Goal: Task Accomplishment & Management: Manage account settings

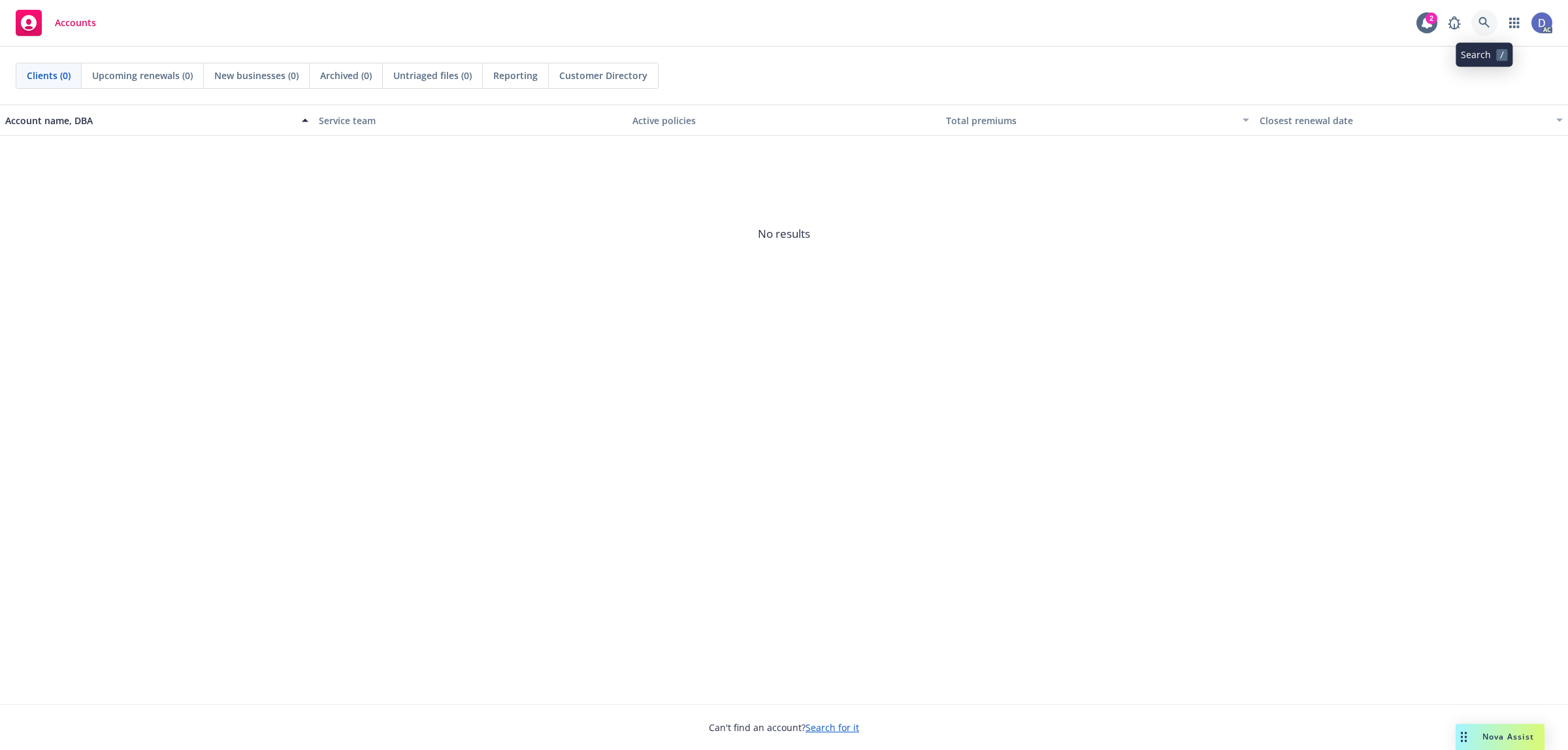
click at [1487, 27] on icon at bounding box center [1484, 23] width 12 height 12
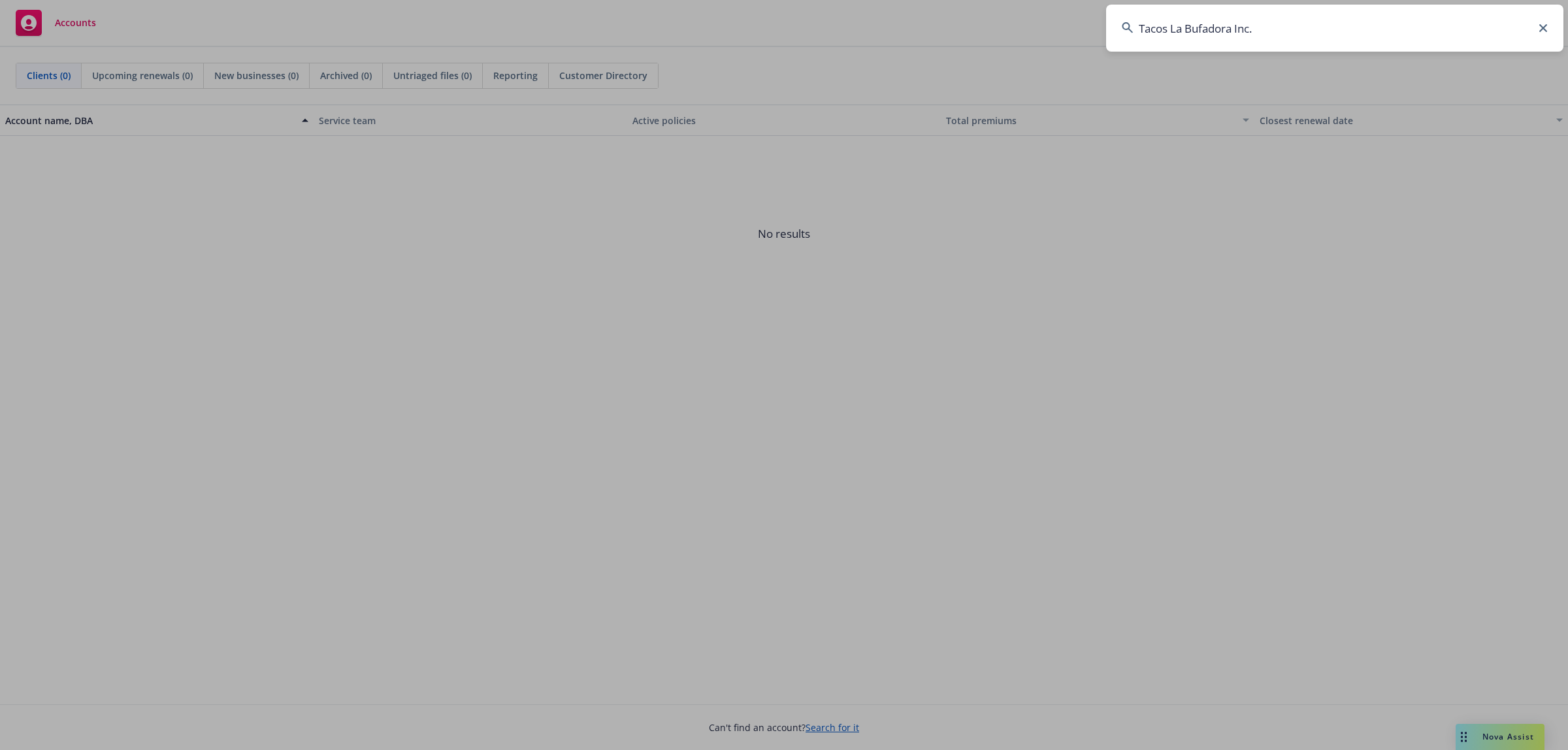
click at [1405, 33] on input "Tacos La Bufadora Inc." at bounding box center [1335, 28] width 457 height 47
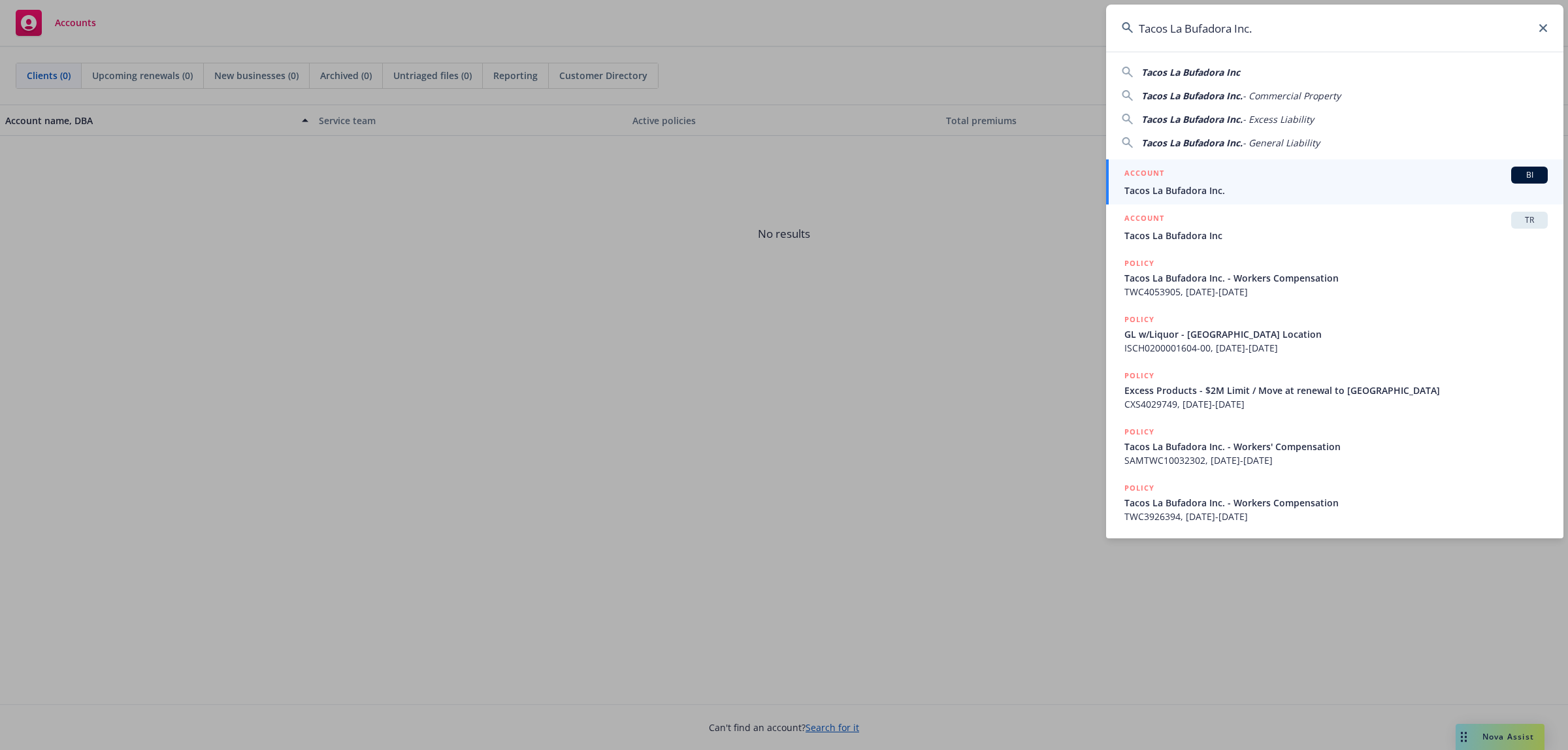
type input "Tacos La Bufadora Inc."
click at [1252, 180] on div "ACCOUNT BI" at bounding box center [1336, 175] width 423 height 17
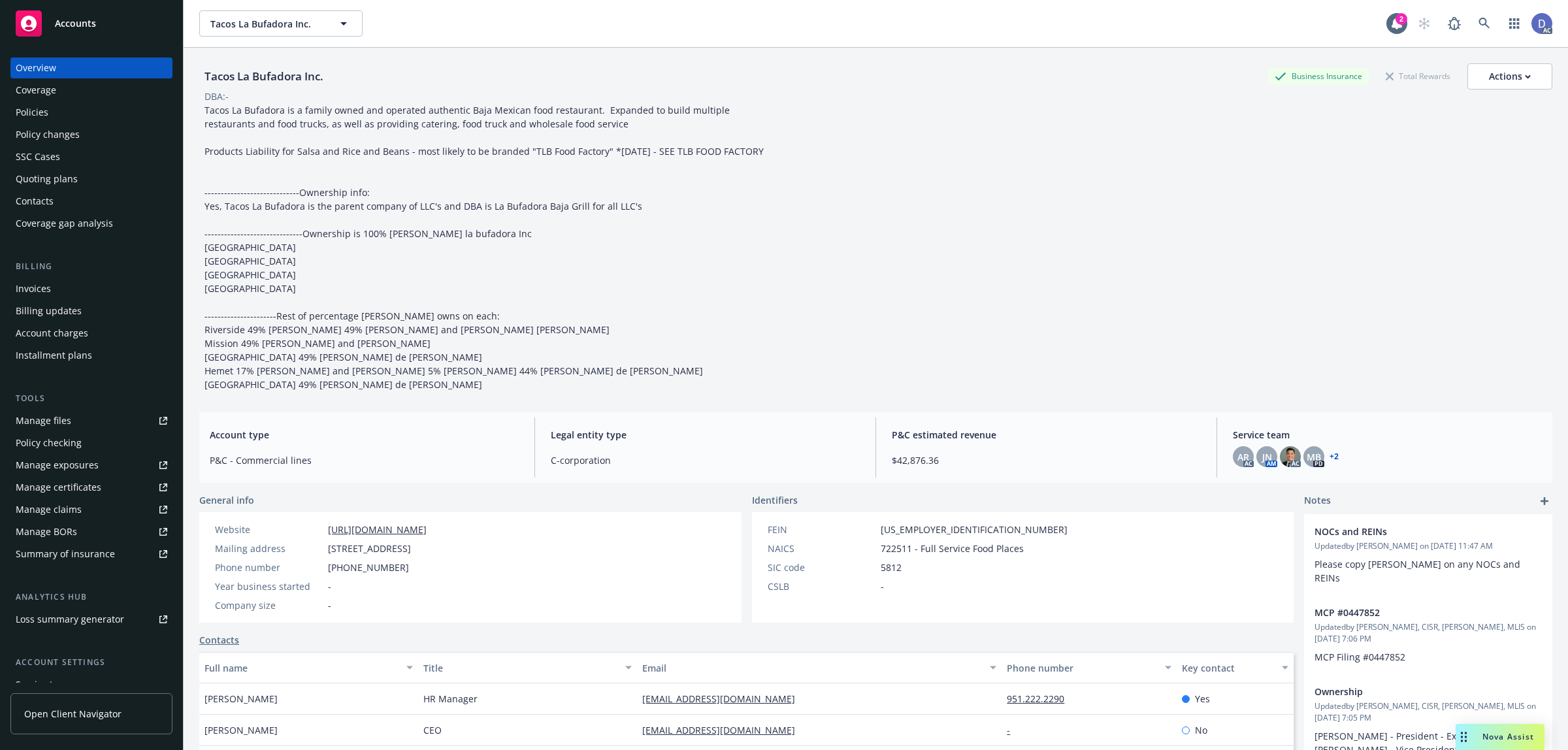
click at [71, 510] on div "Manage claims" at bounding box center [49, 510] width 66 height 21
click at [64, 416] on div "Manage files" at bounding box center [43, 421] width 56 height 21
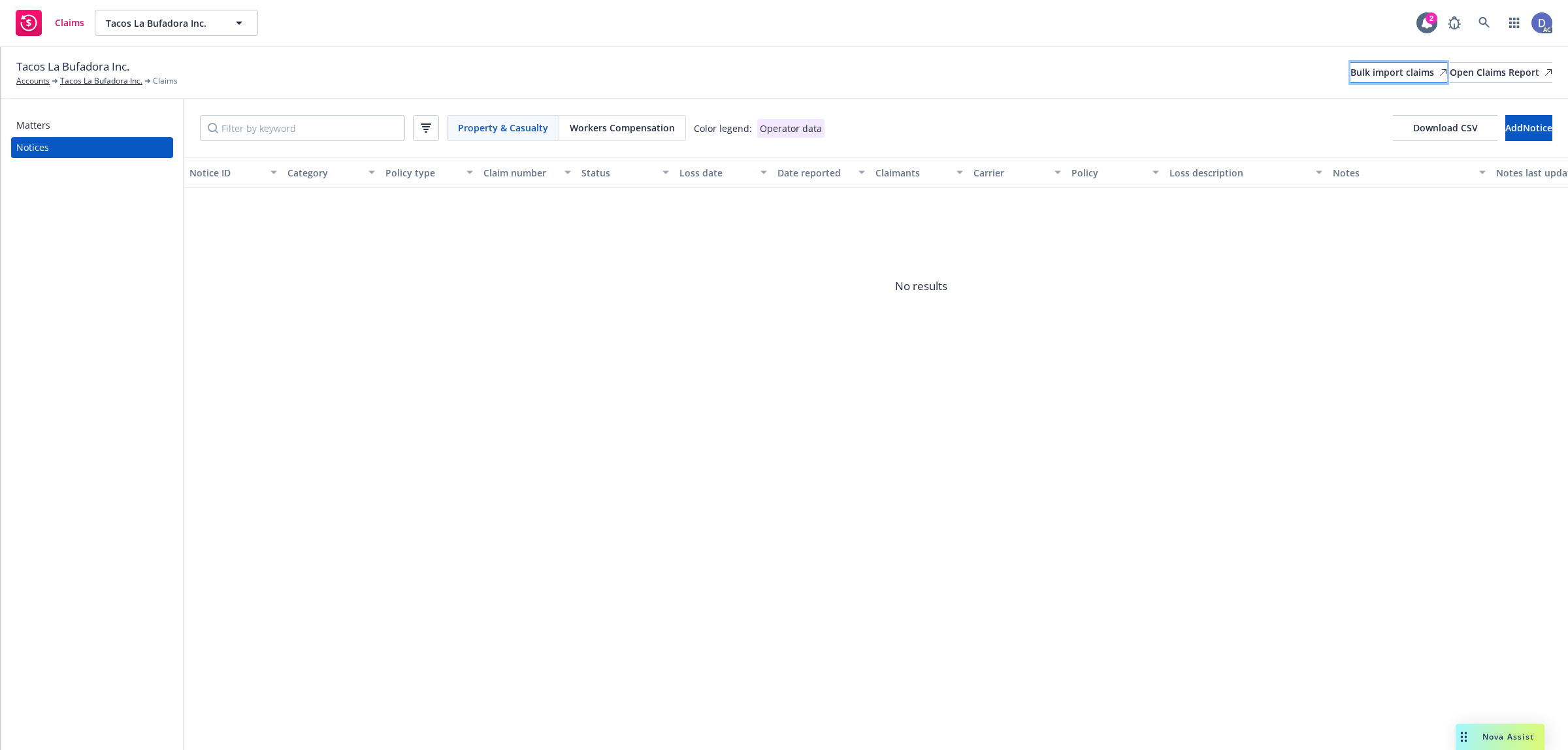
click at [1362, 65] on div "Bulk import claims" at bounding box center [1398, 72] width 97 height 20
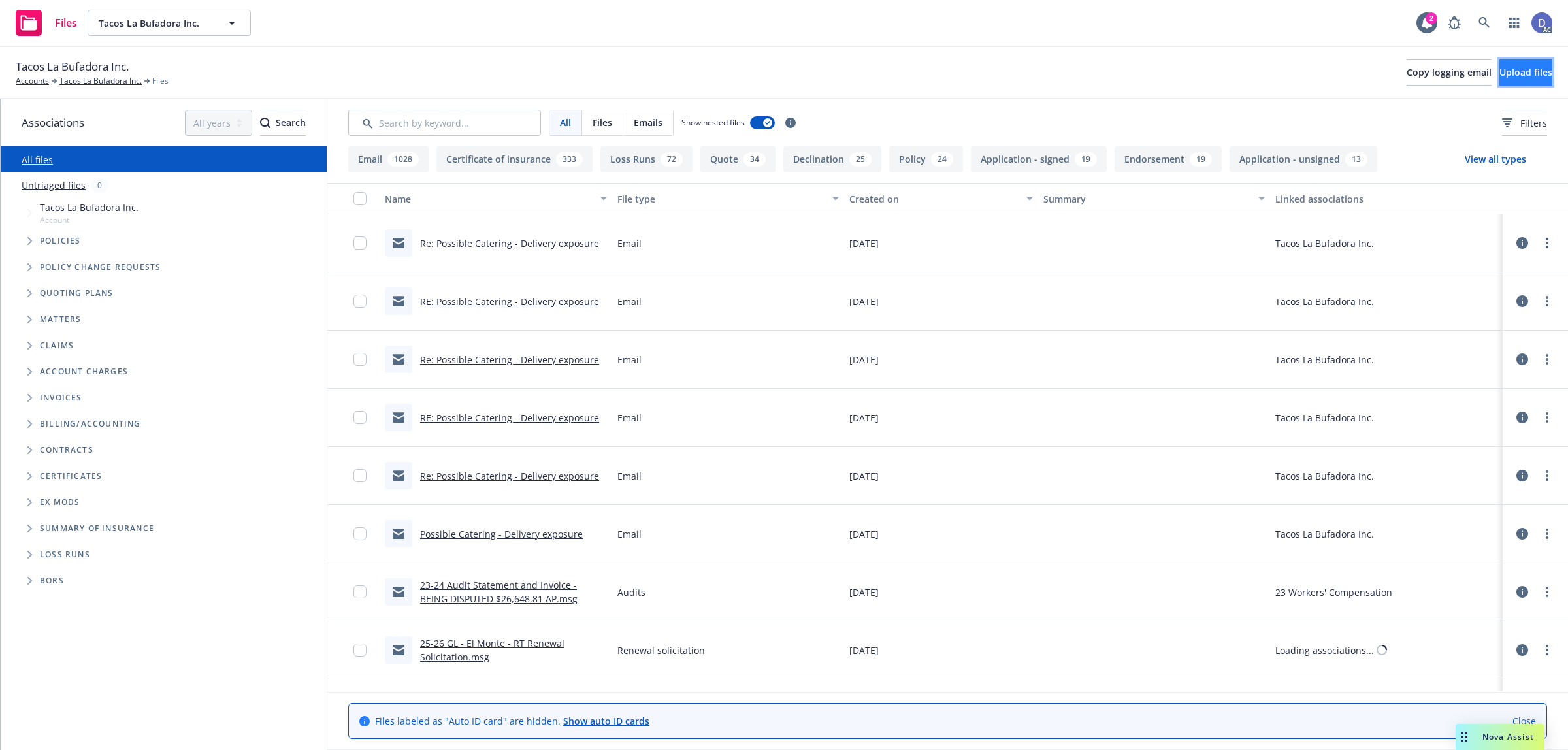
click at [1500, 64] on button "Upload files" at bounding box center [1526, 72] width 53 height 26
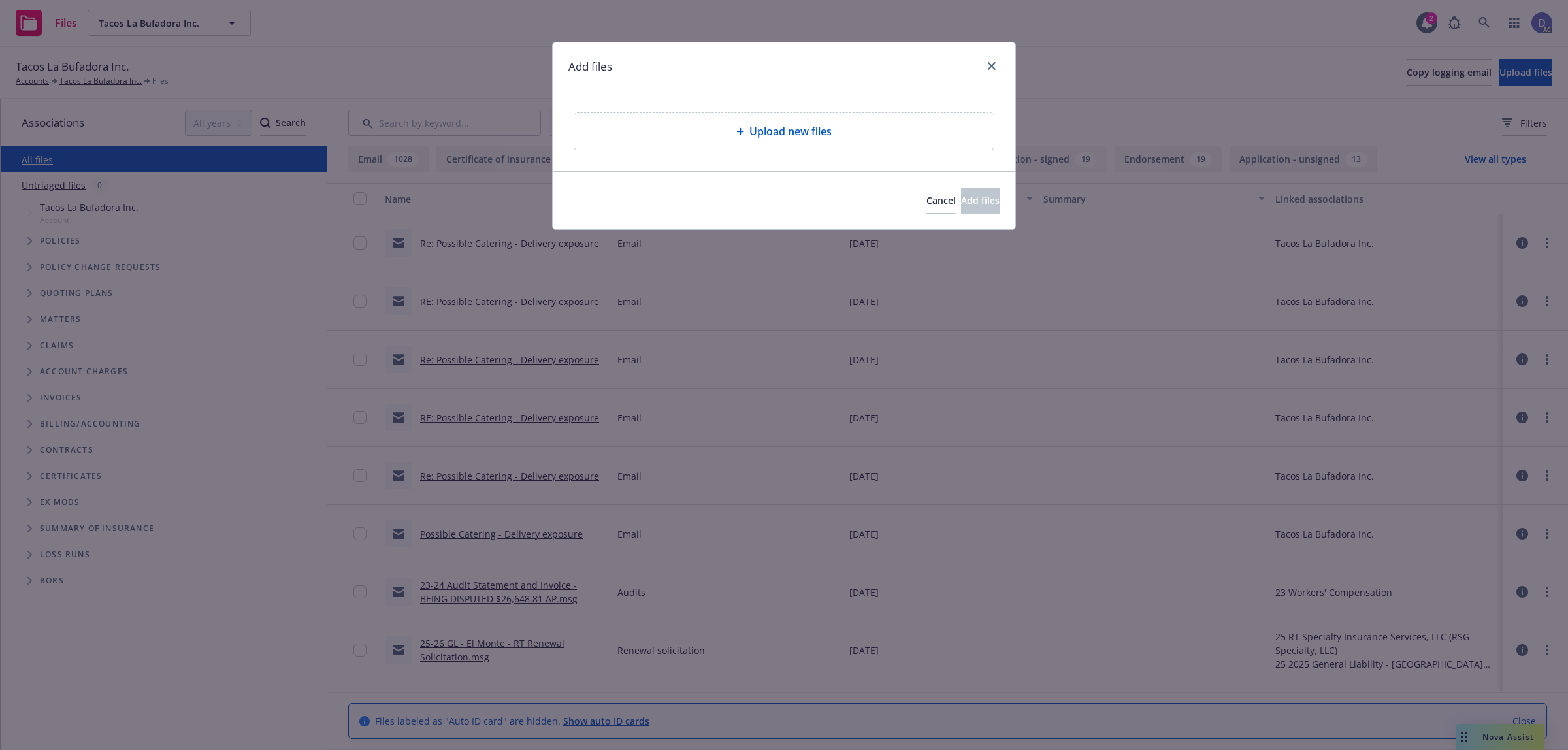
click at [833, 134] on div "Upload new files" at bounding box center [784, 131] width 399 height 16
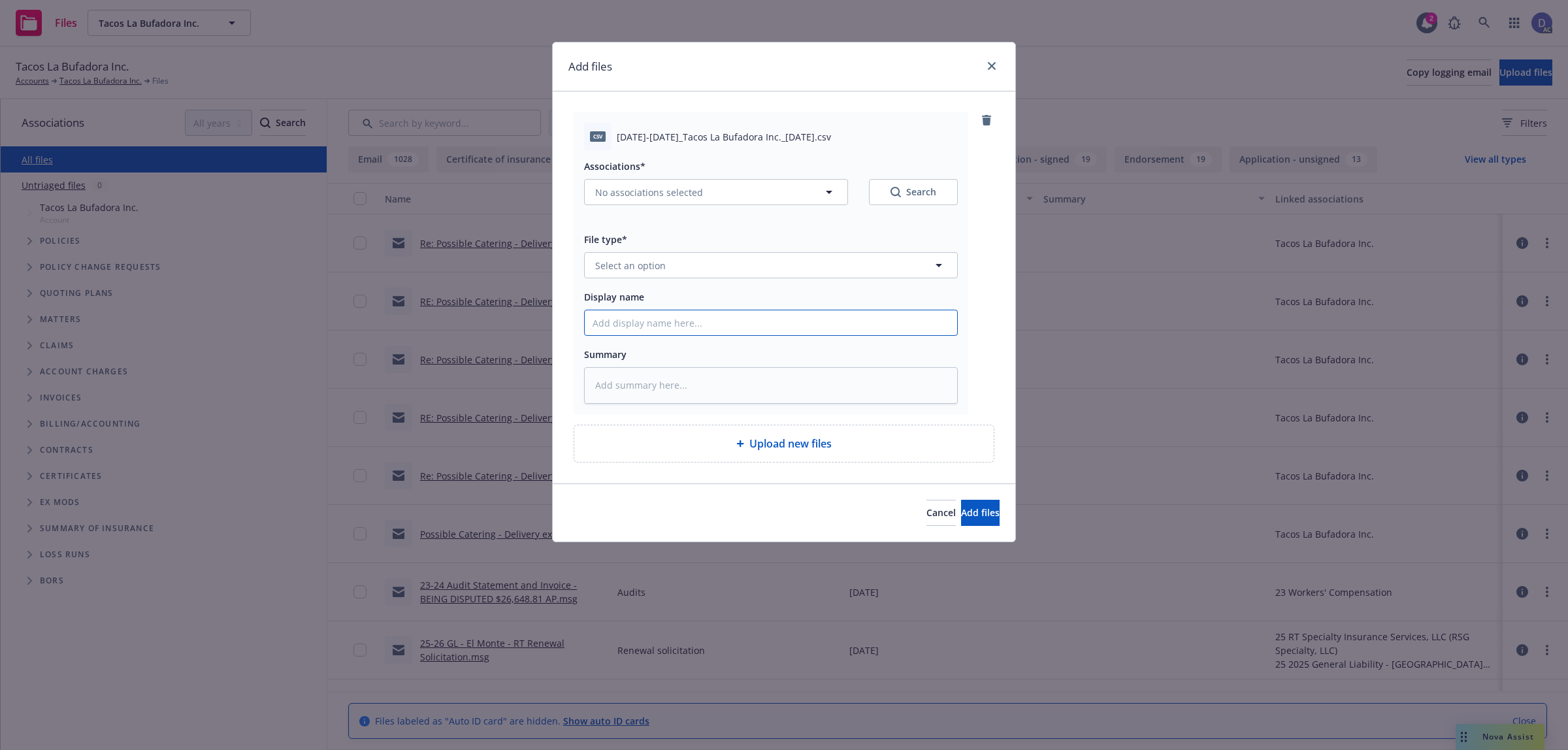
click at [890, 324] on input "Display name" at bounding box center [771, 323] width 372 height 25
paste input "2015-2022_Tacos La Bufadora Inc._9-22-2024"
type input "2015-2022_Tacos La Bufadora Inc._9-22-2024"
type textarea "x"
type input "2015-2022_Tacos La Bufadora Inc._9-22-2024"
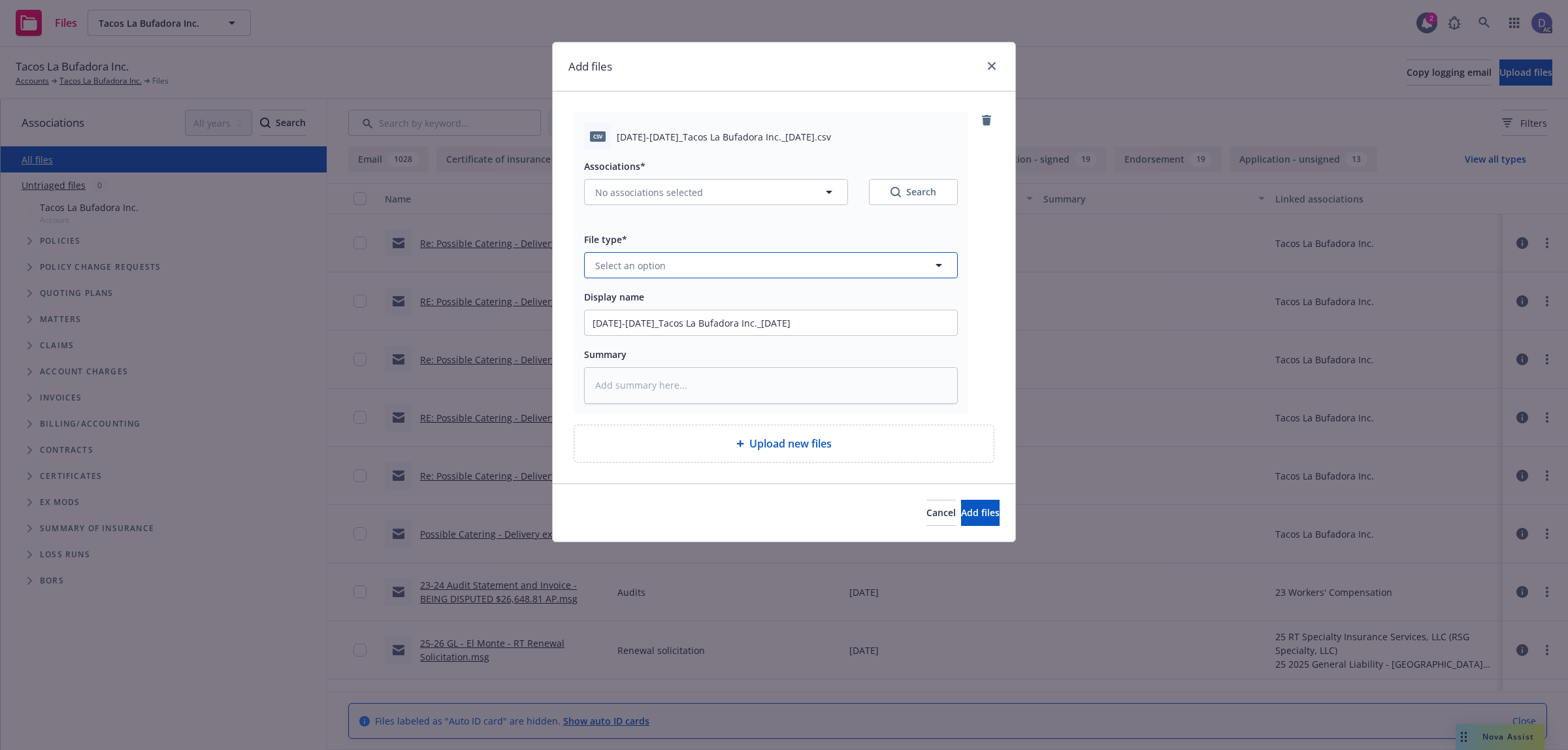
click at [909, 266] on button "Select an option" at bounding box center [771, 265] width 374 height 26
type input "loss"
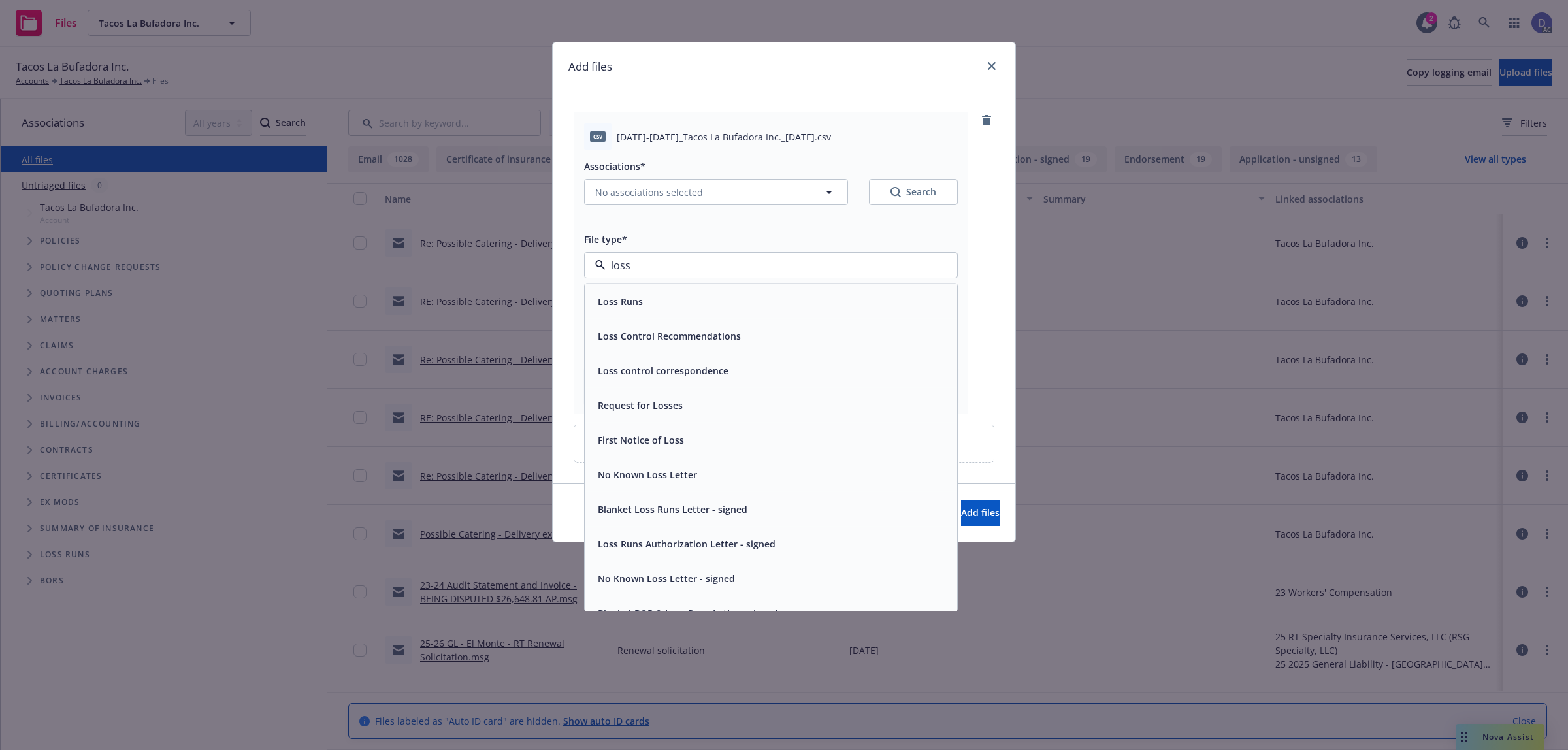
click at [897, 293] on div "Loss Runs" at bounding box center [771, 302] width 356 height 19
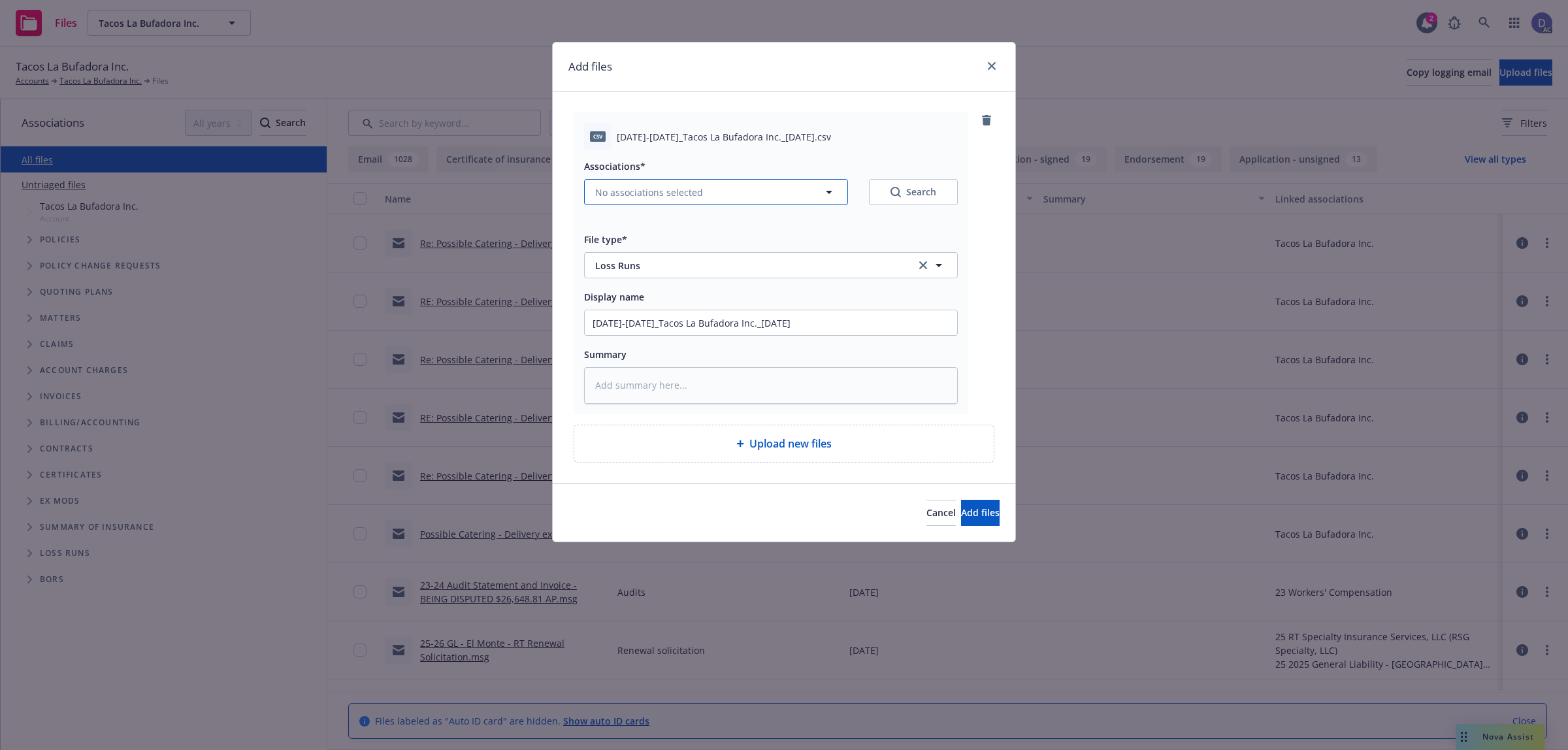
click at [802, 192] on button "No associations selected" at bounding box center [716, 192] width 264 height 26
type textarea "x"
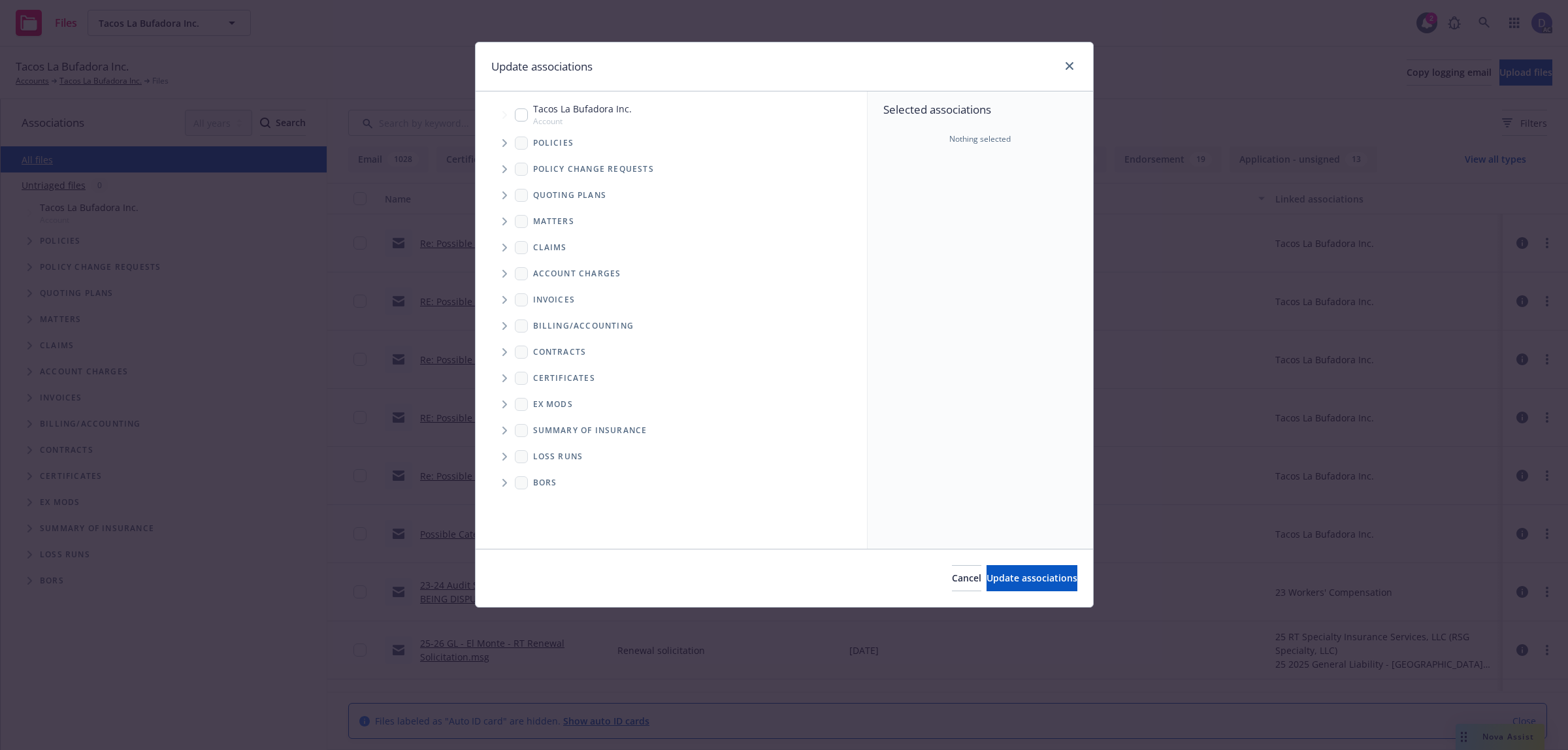
click at [508, 147] on span "Tree Example" at bounding box center [504, 143] width 21 height 21
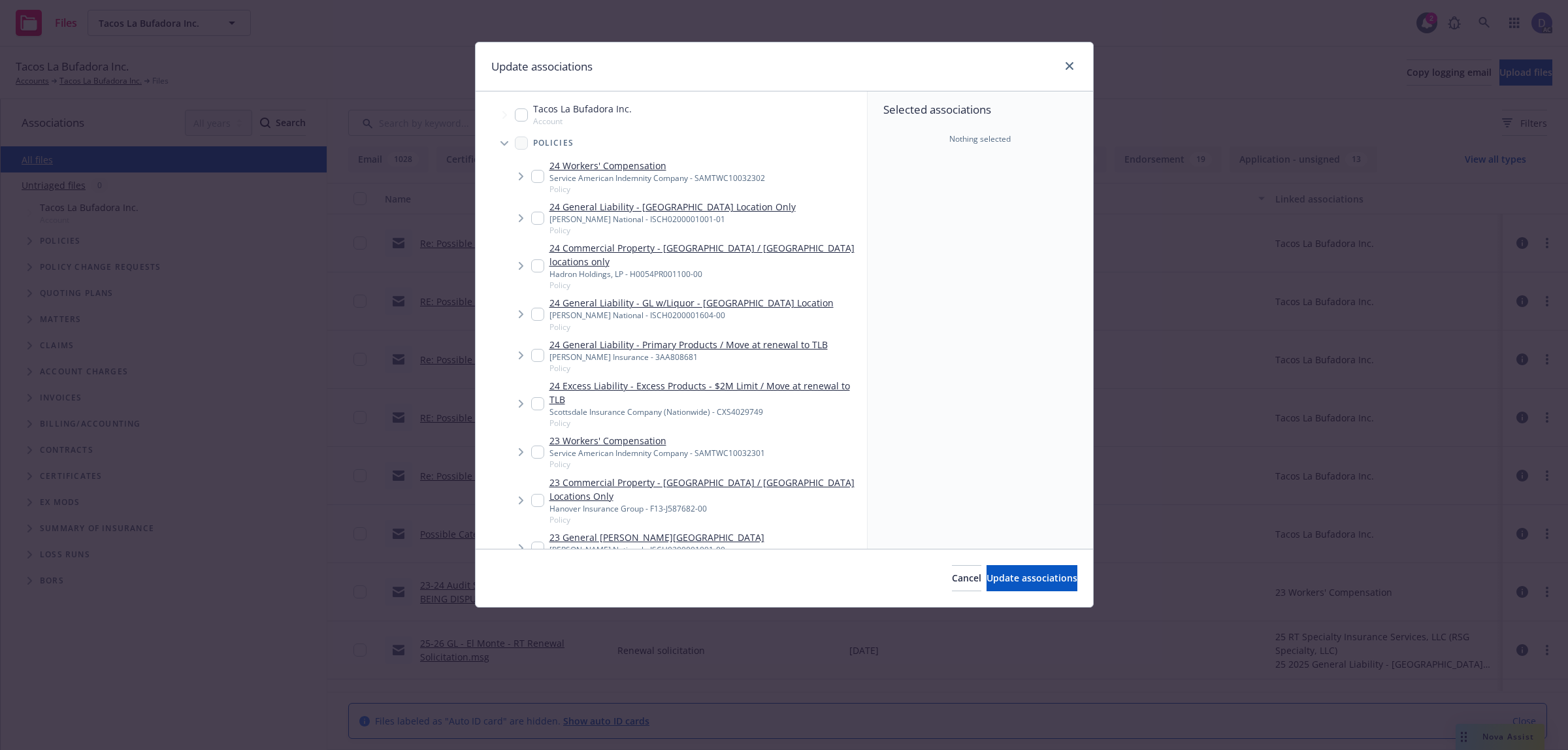
scroll to position [283, 0]
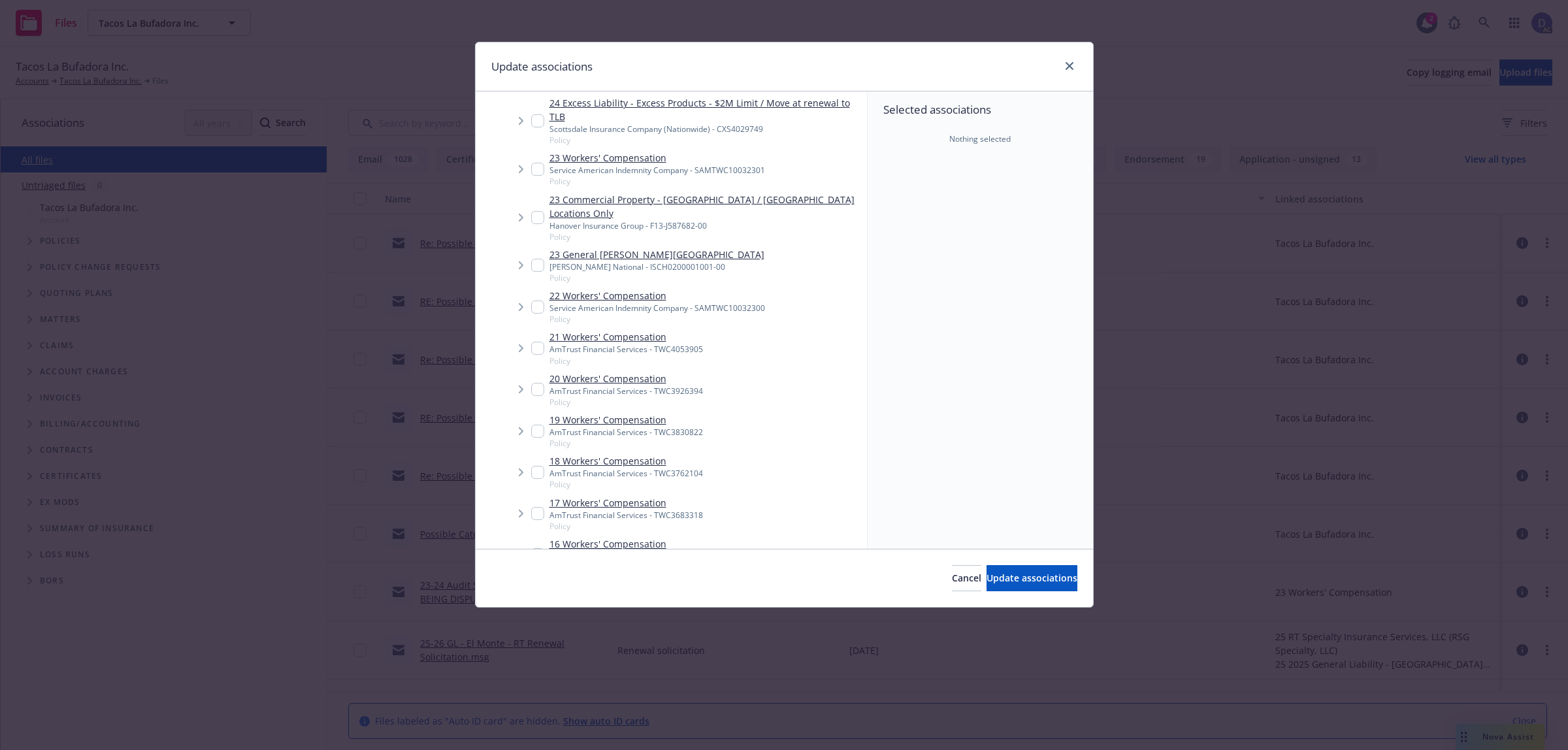
click at [667, 330] on link "21 Workers' Compensation" at bounding box center [627, 336] width 154 height 13
checkbox input "true"
click at [1057, 585] on button "Update associations" at bounding box center [1032, 578] width 91 height 26
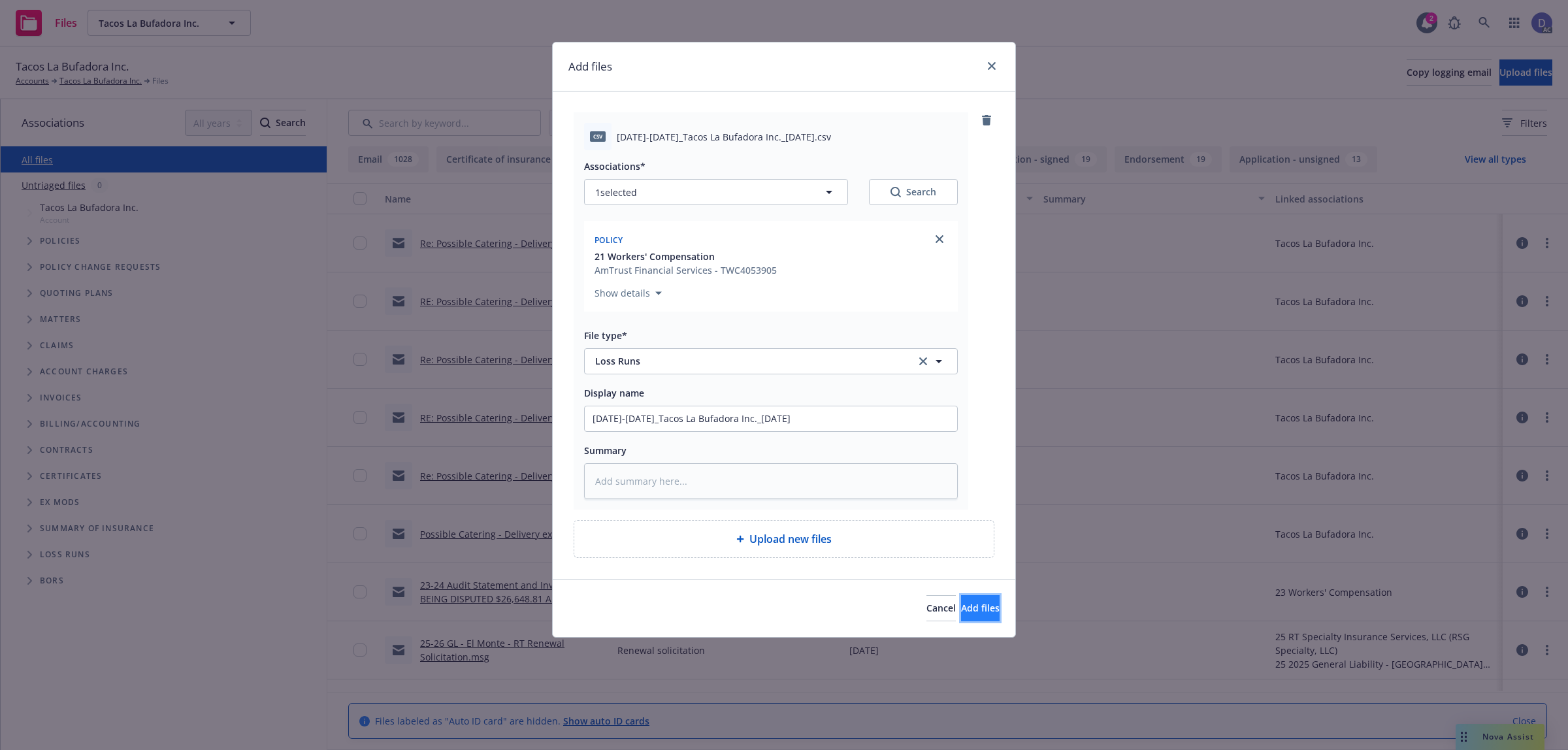
click at [972, 617] on button "Add files" at bounding box center [980, 608] width 38 height 26
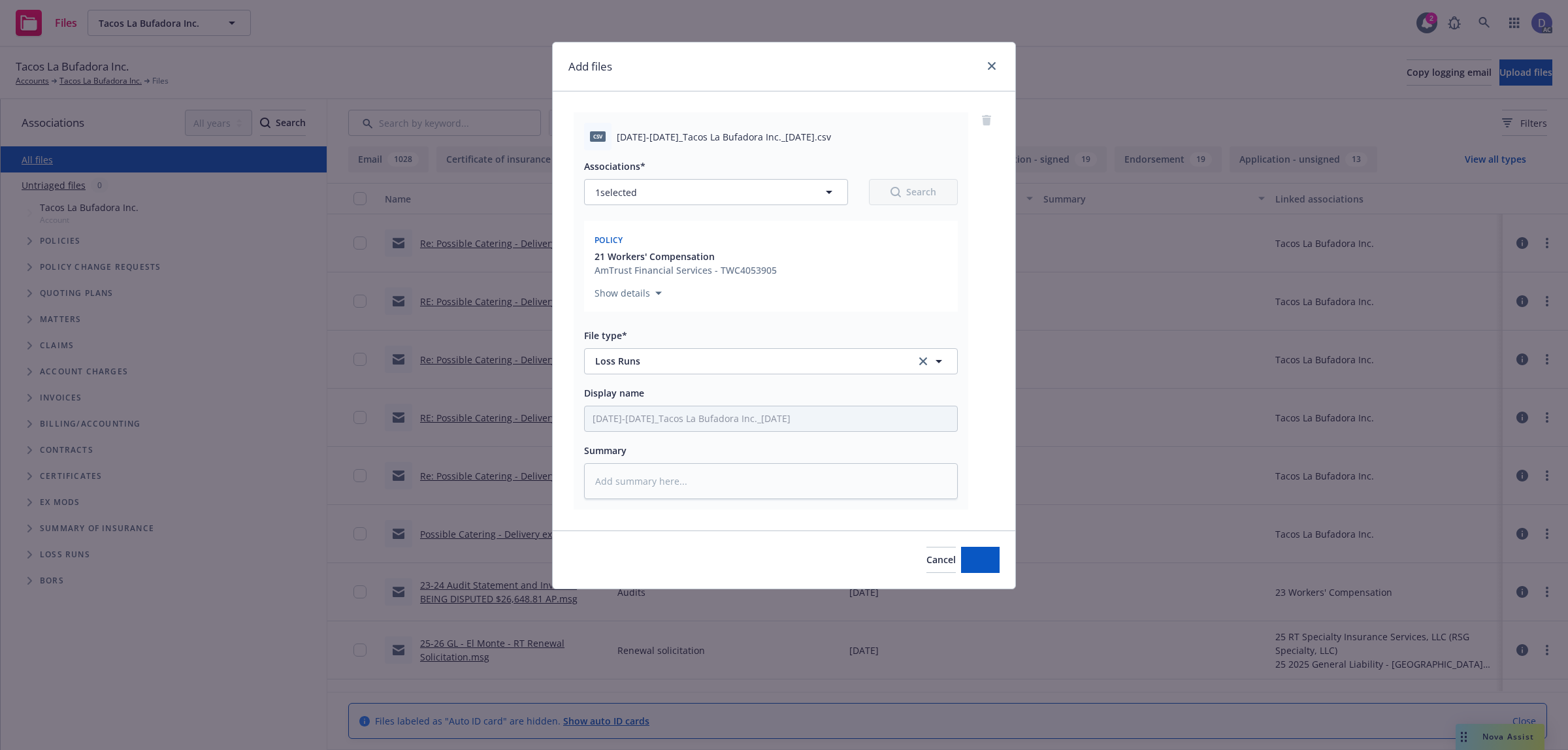
type textarea "x"
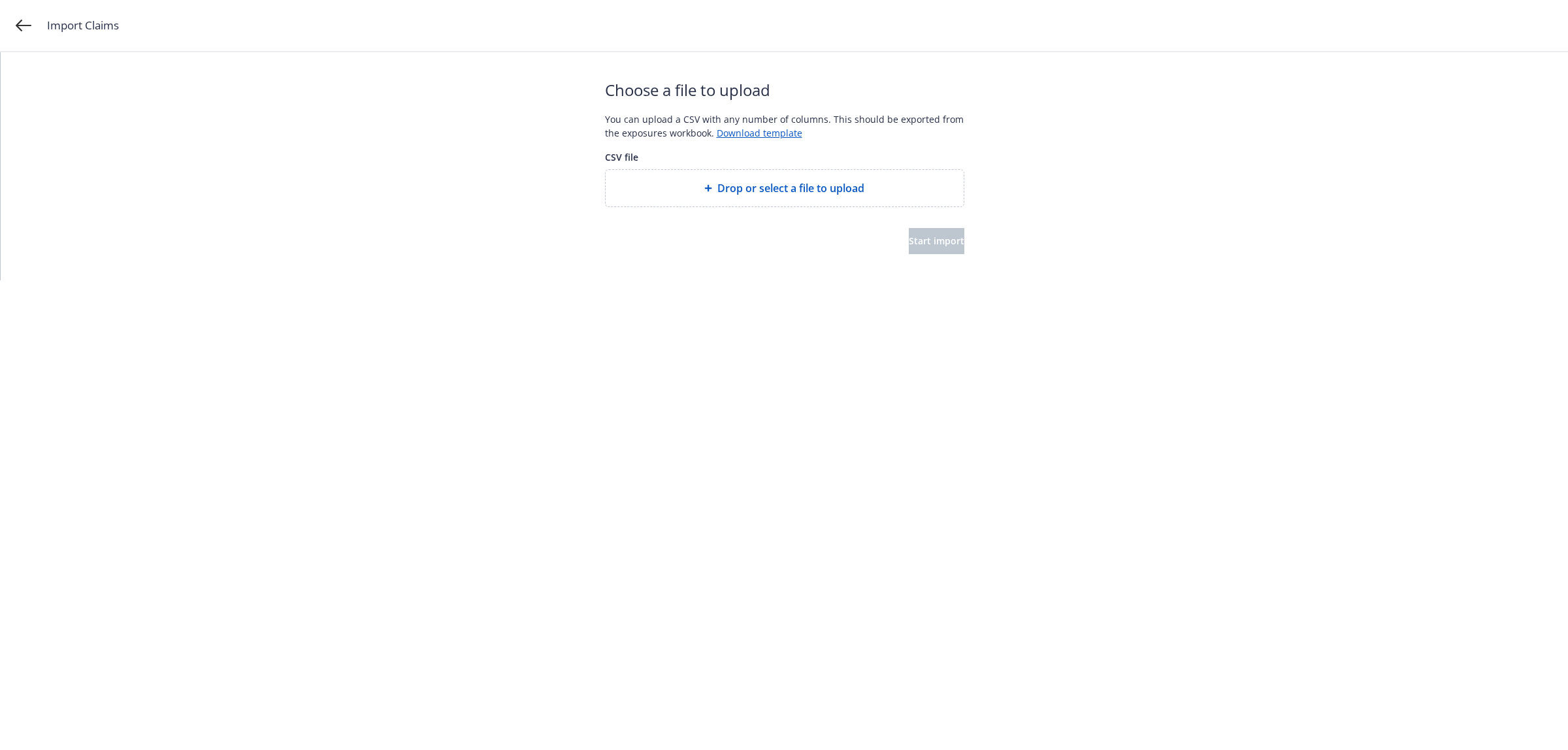
click at [739, 195] on span "Drop or select a file to upload" at bounding box center [791, 188] width 147 height 16
click at [952, 240] on button "Start import" at bounding box center [936, 240] width 56 height 26
click at [923, 192] on html "Import Claims Start over Your file is being processed... Depending on the size …" at bounding box center [784, 96] width 1568 height 192
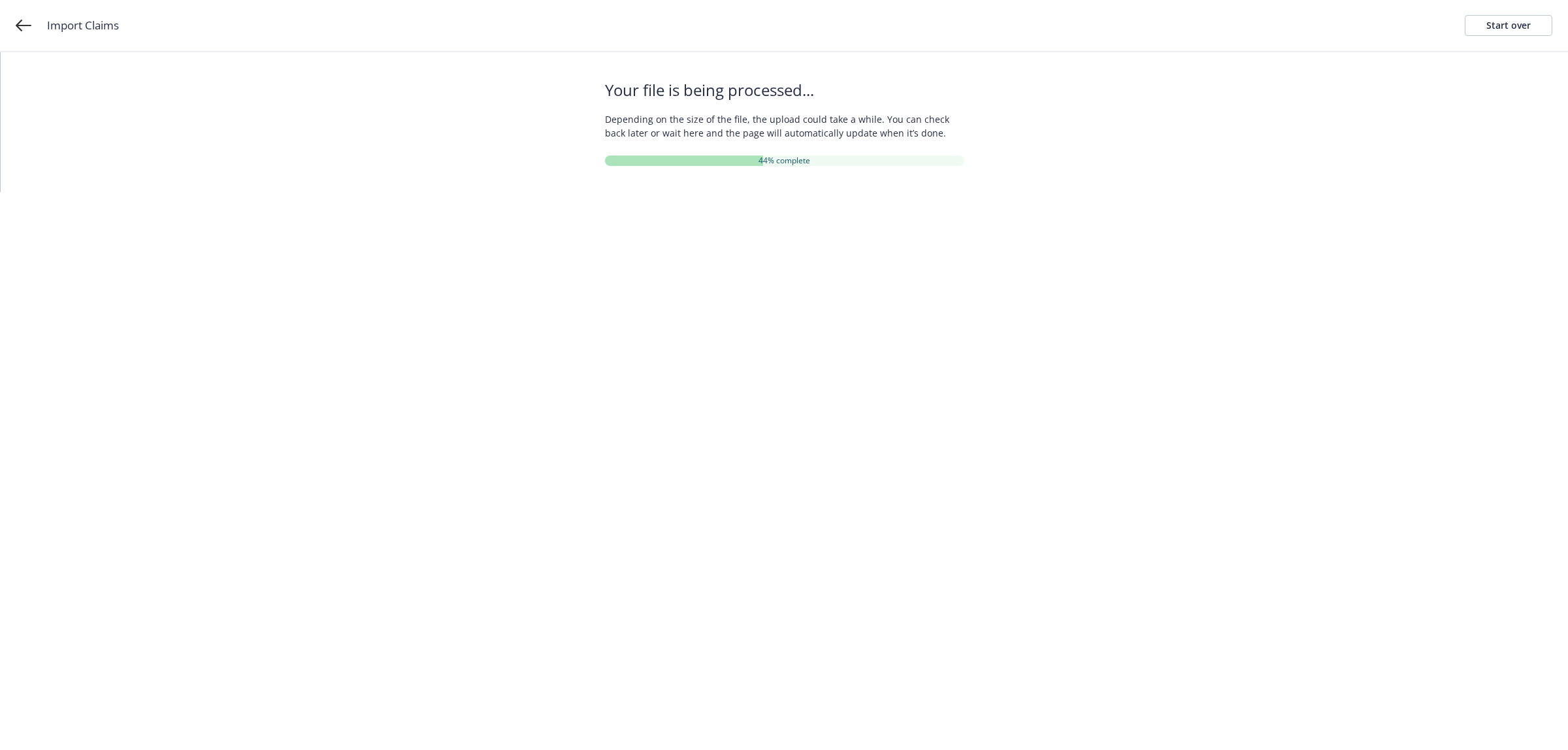
click at [842, 190] on div "Your file is being processed... Depending on the size of the file, the upload c…" at bounding box center [785, 123] width 360 height 140
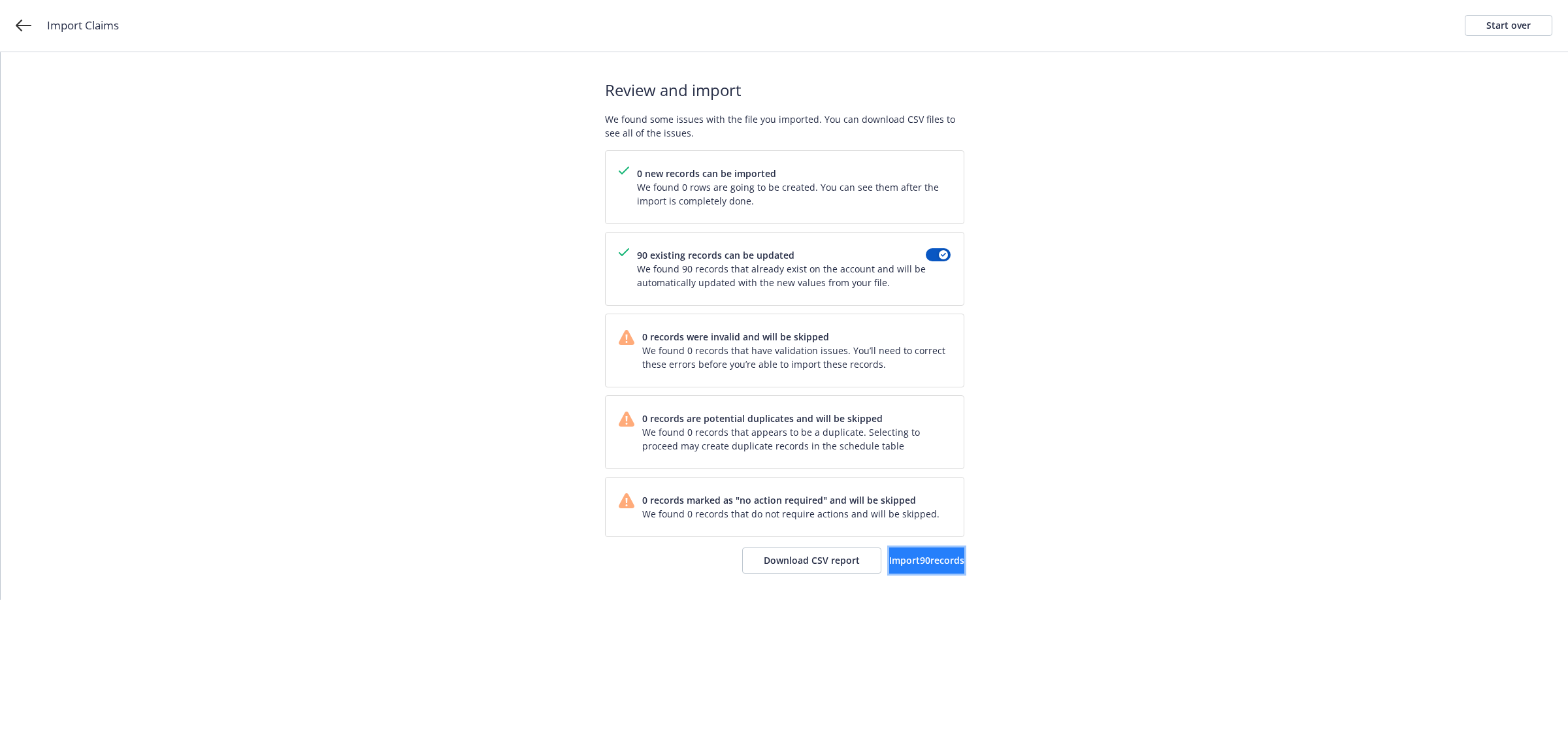
click at [906, 551] on button "Import 90 records" at bounding box center [927, 560] width 75 height 26
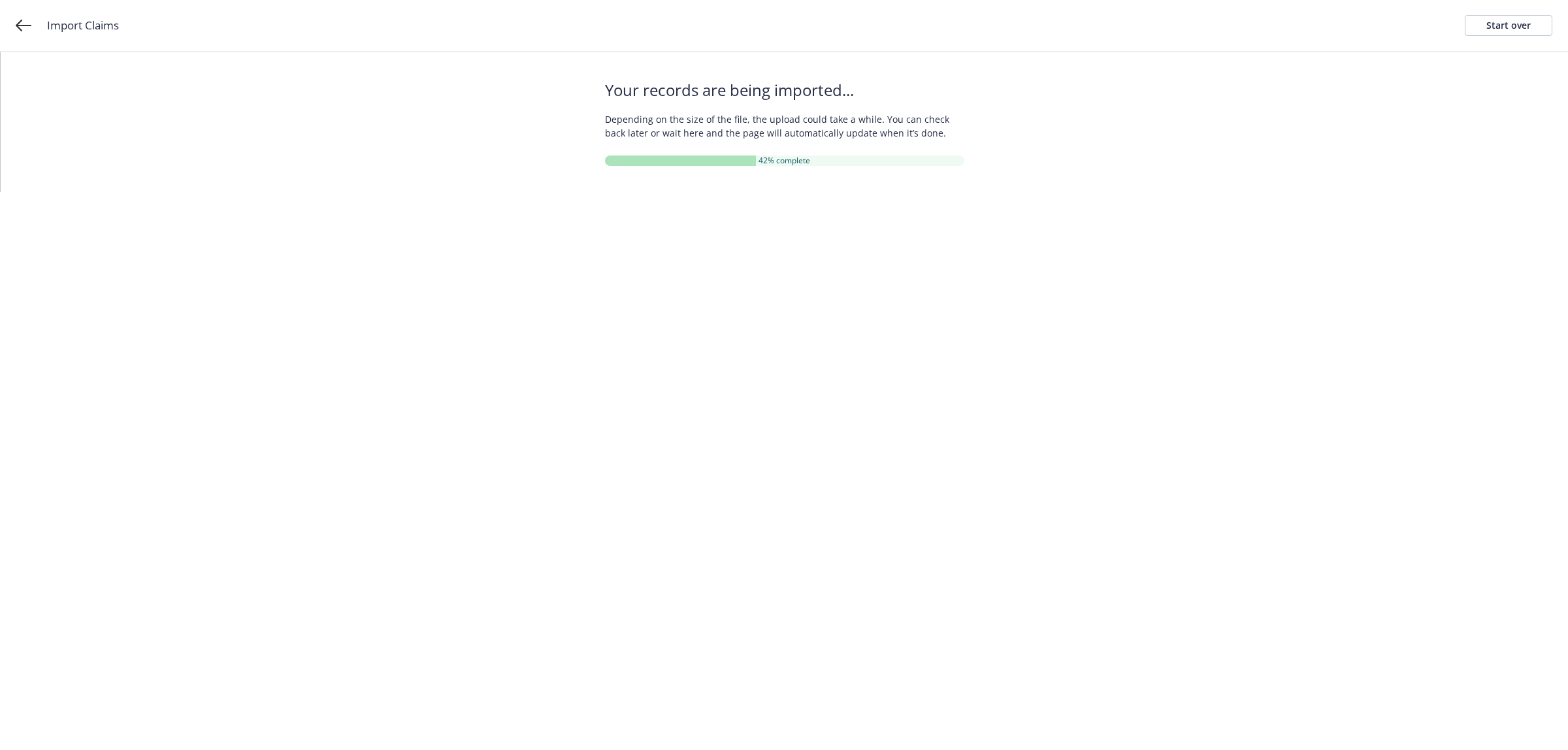
click at [762, 192] on html "Import Claims Start over Your records are being imported... Depending on the si…" at bounding box center [784, 96] width 1568 height 192
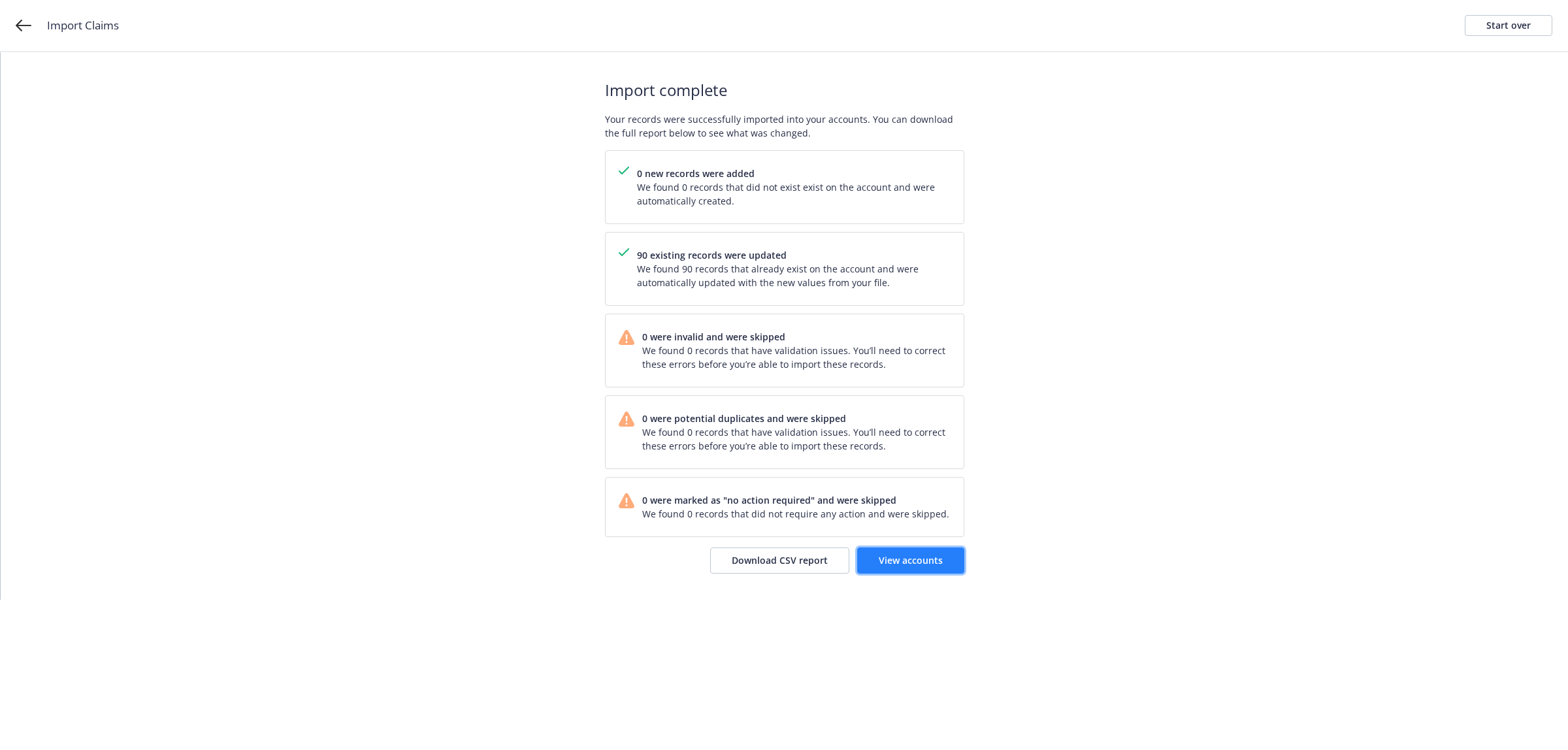
click at [910, 566] on span "View accounts" at bounding box center [911, 561] width 64 height 13
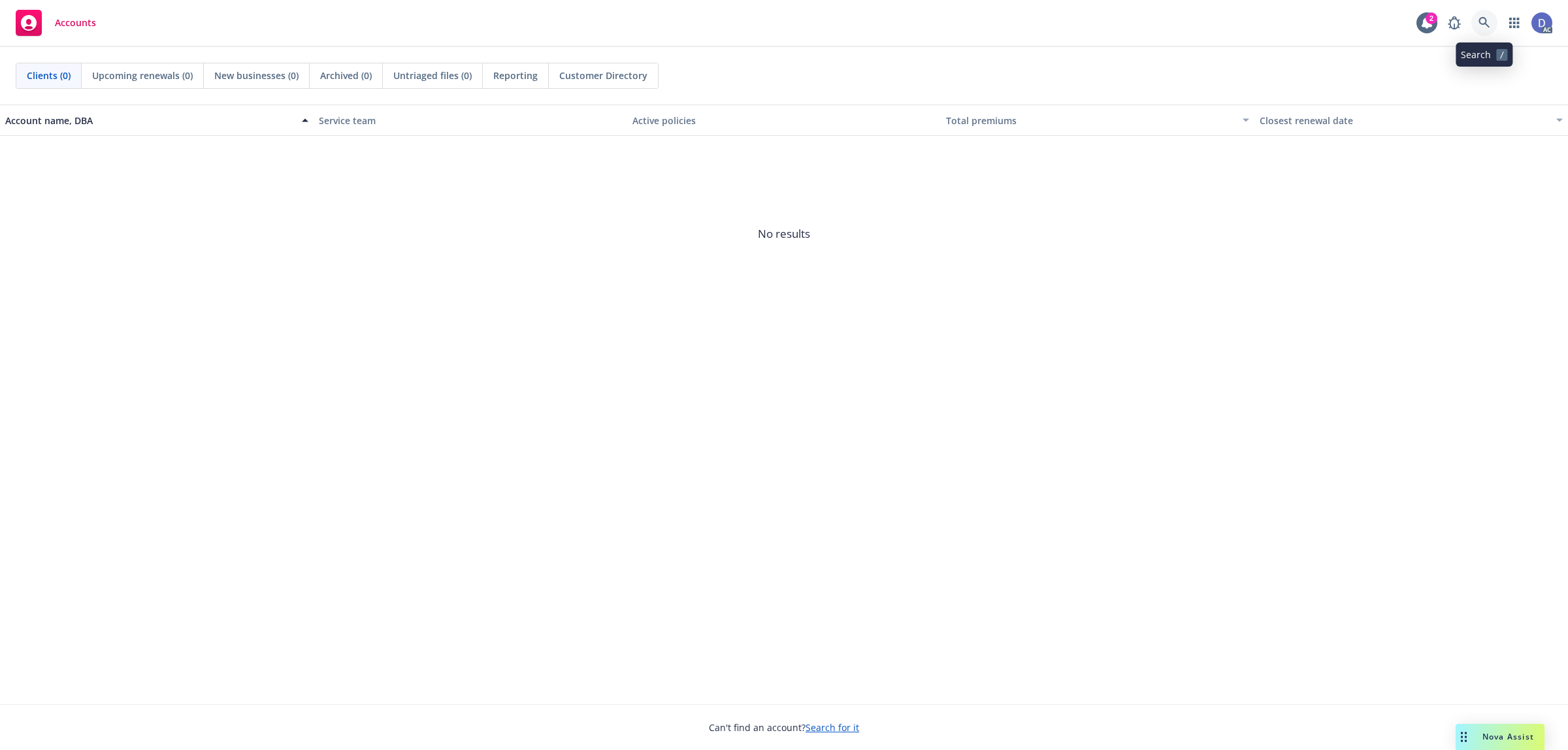
click at [1489, 25] on icon at bounding box center [1484, 23] width 12 height 12
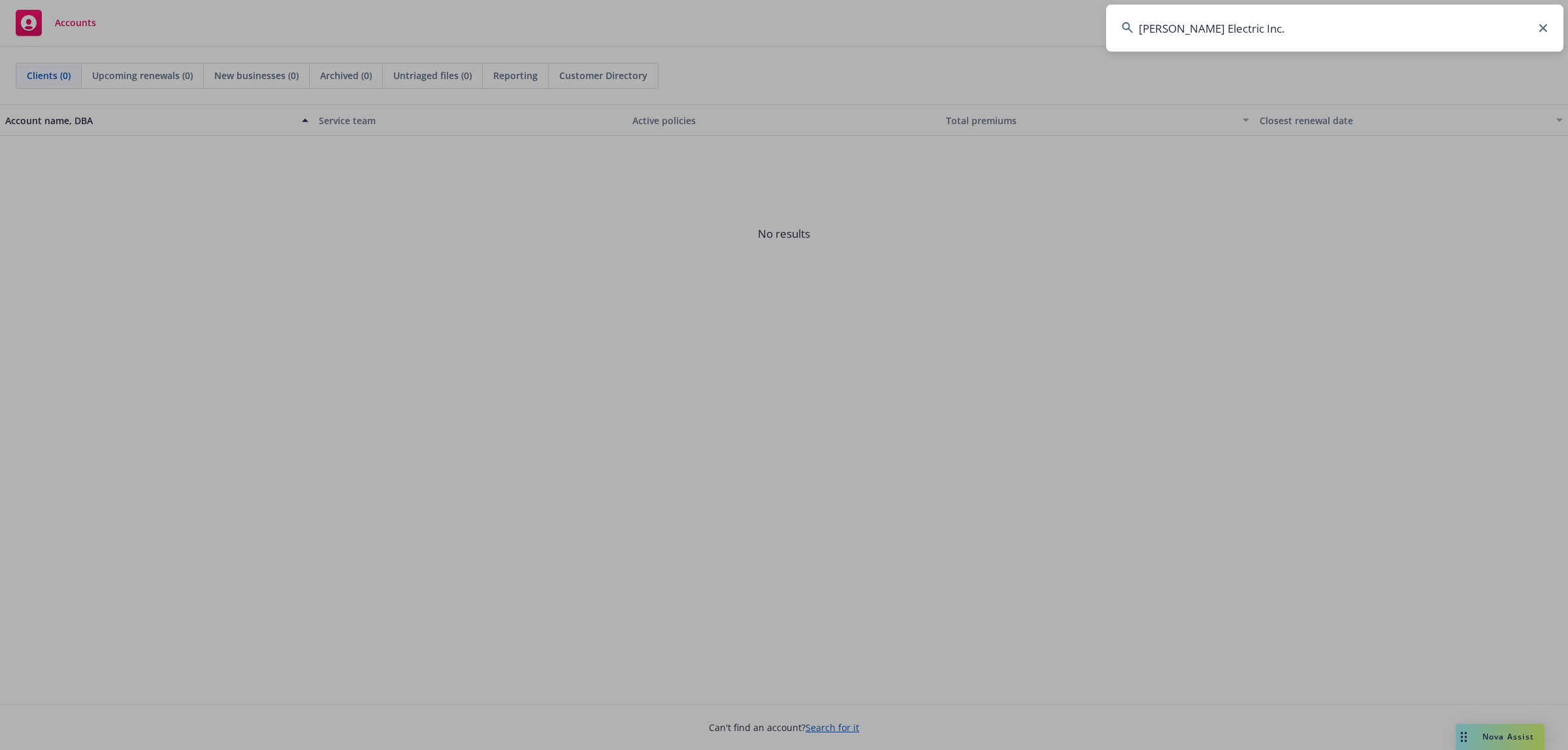
click at [1446, 25] on input "[PERSON_NAME] Electric Inc." at bounding box center [1335, 28] width 457 height 47
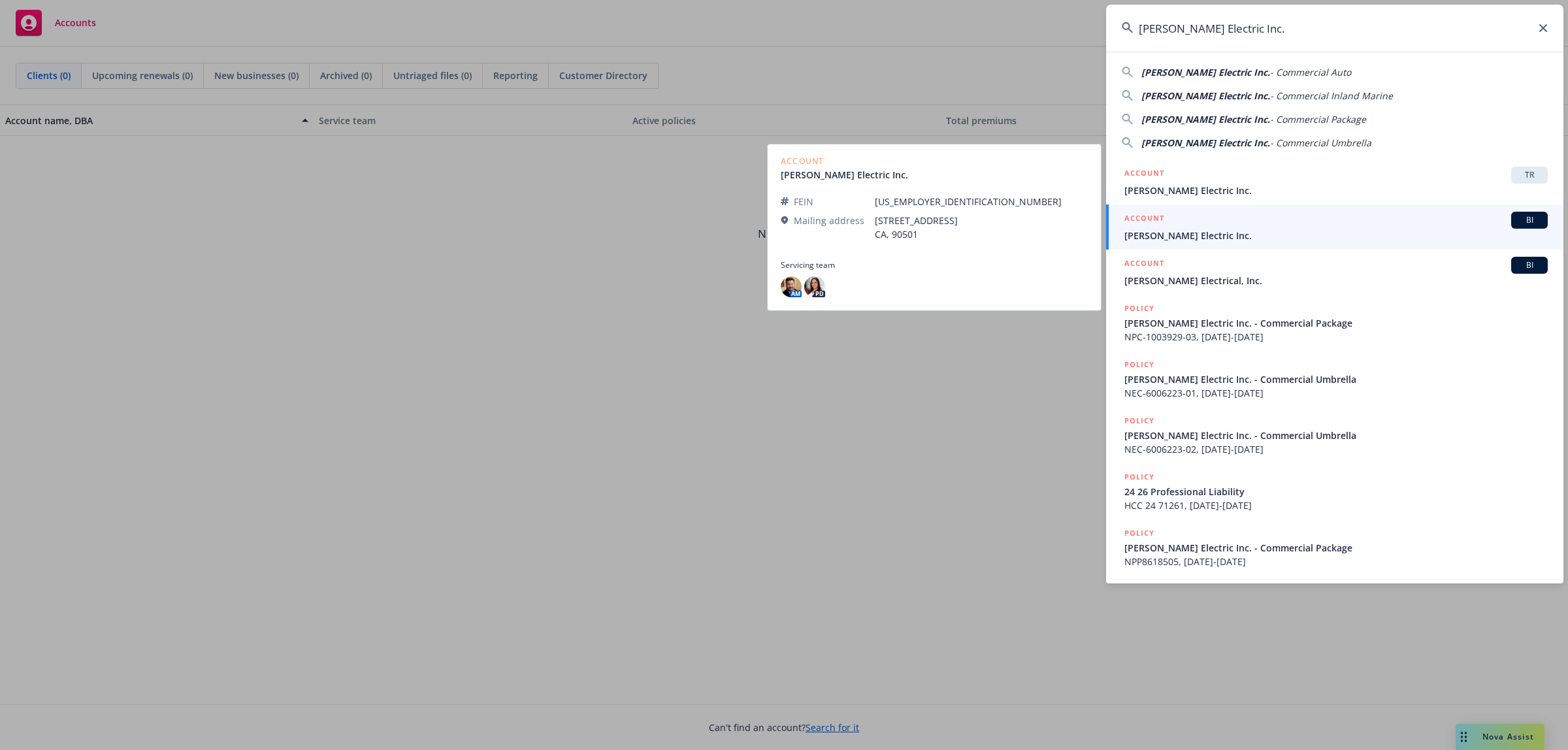
type input "[PERSON_NAME] Electric Inc."
click at [1245, 240] on span "[PERSON_NAME] Electric Inc." at bounding box center [1336, 235] width 423 height 13
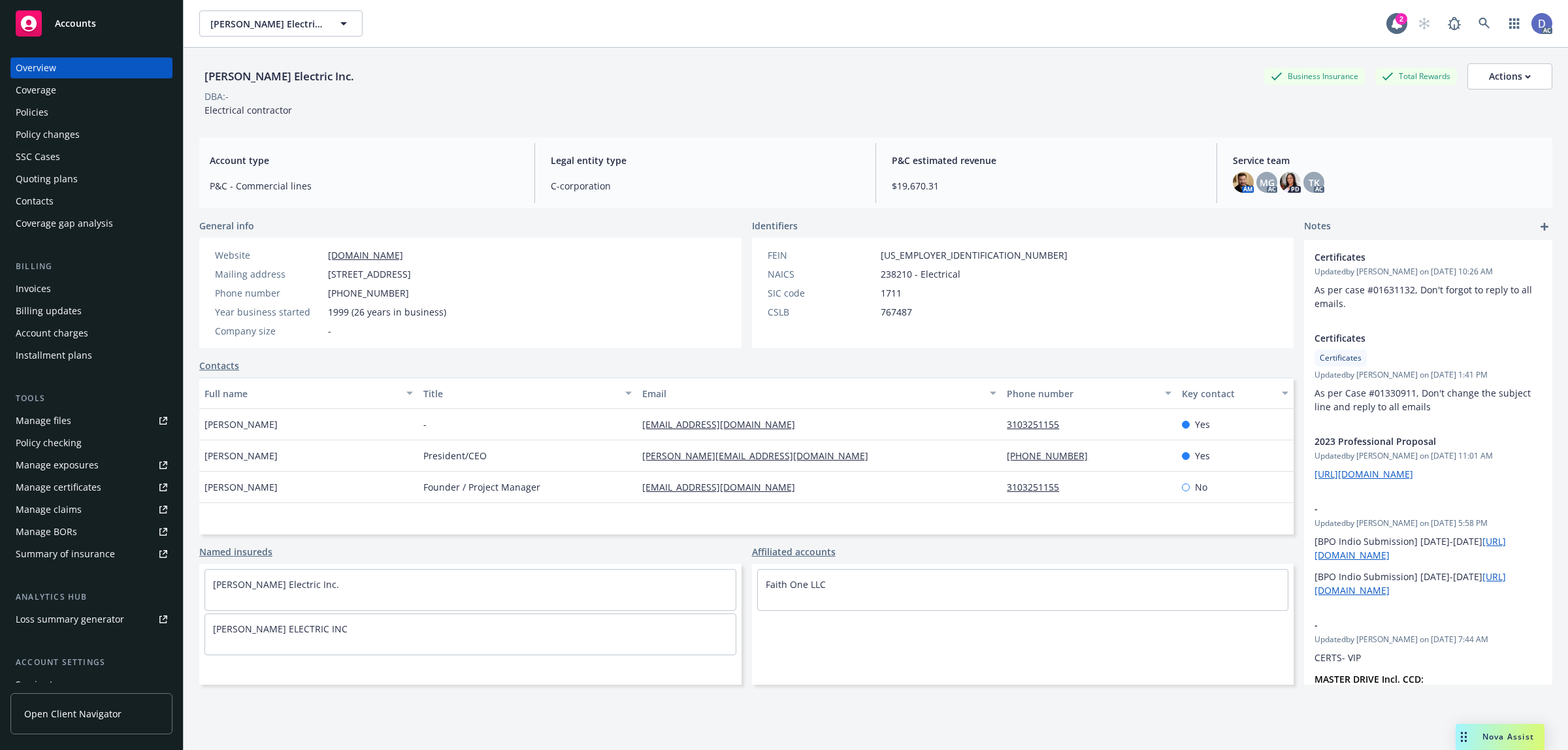
click at [79, 500] on link "Manage claims" at bounding box center [91, 510] width 162 height 21
click at [63, 415] on div "Manage files" at bounding box center [43, 421] width 56 height 21
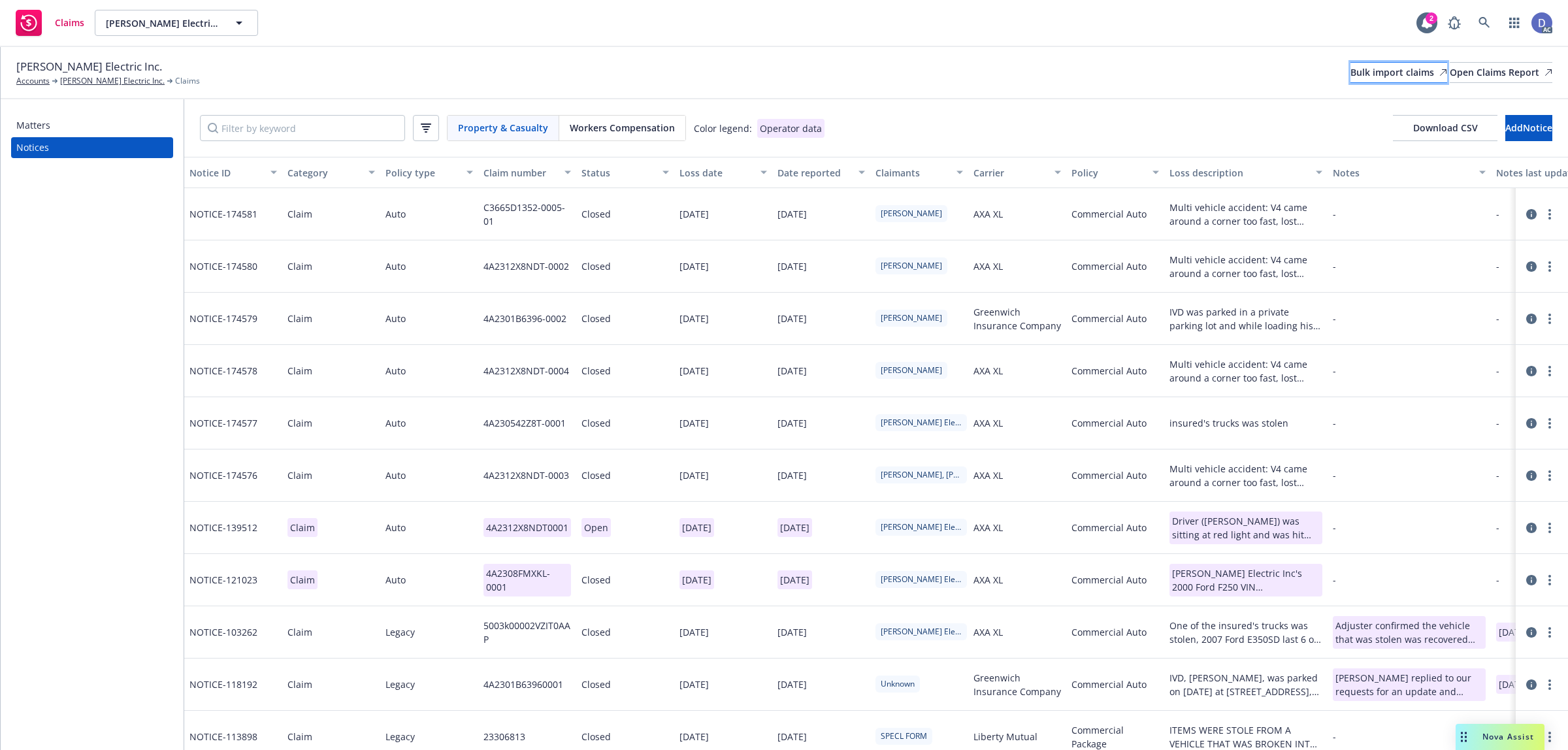
click at [1390, 79] on link "Bulk import claims" at bounding box center [1398, 72] width 97 height 21
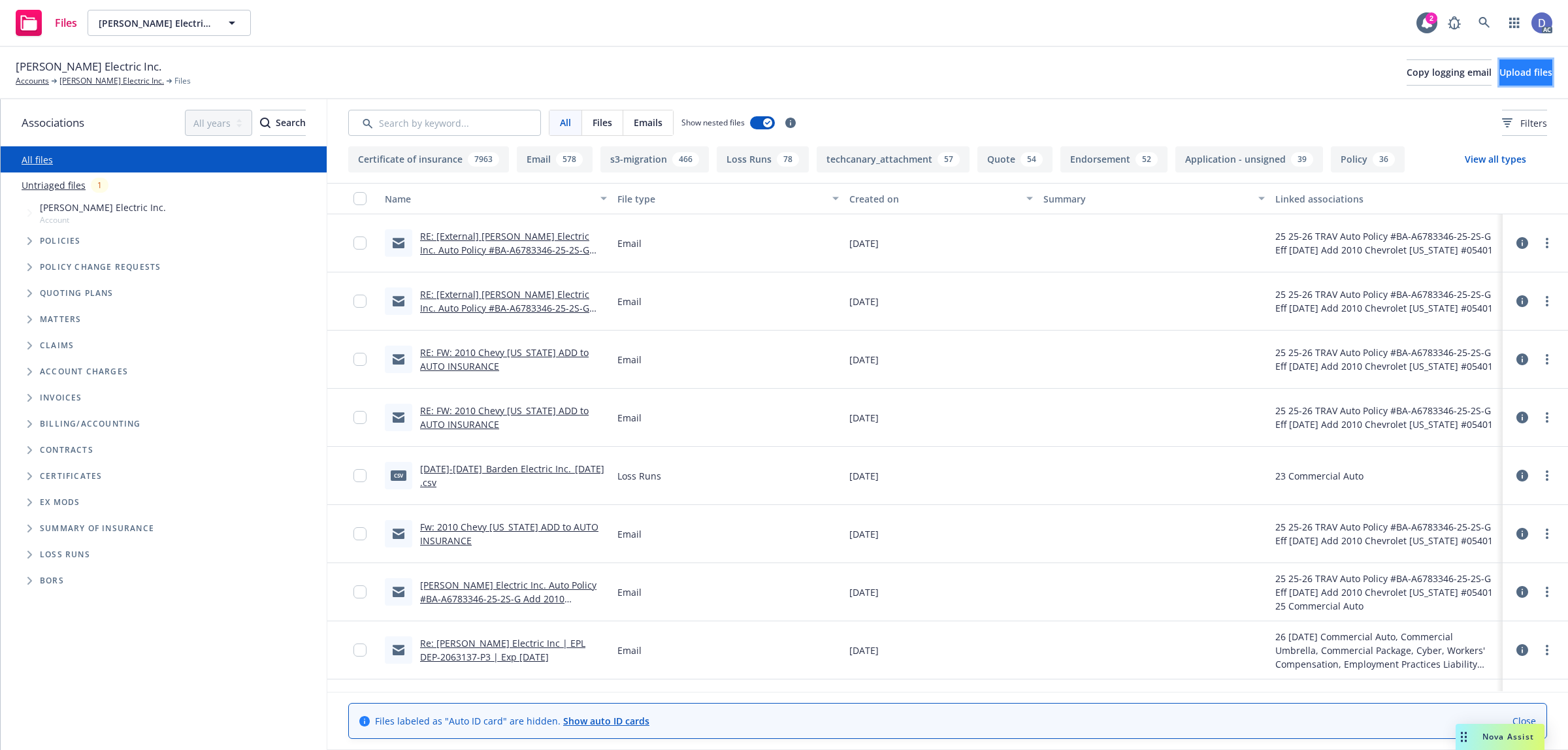
click at [1504, 72] on span "Upload files" at bounding box center [1526, 72] width 53 height 13
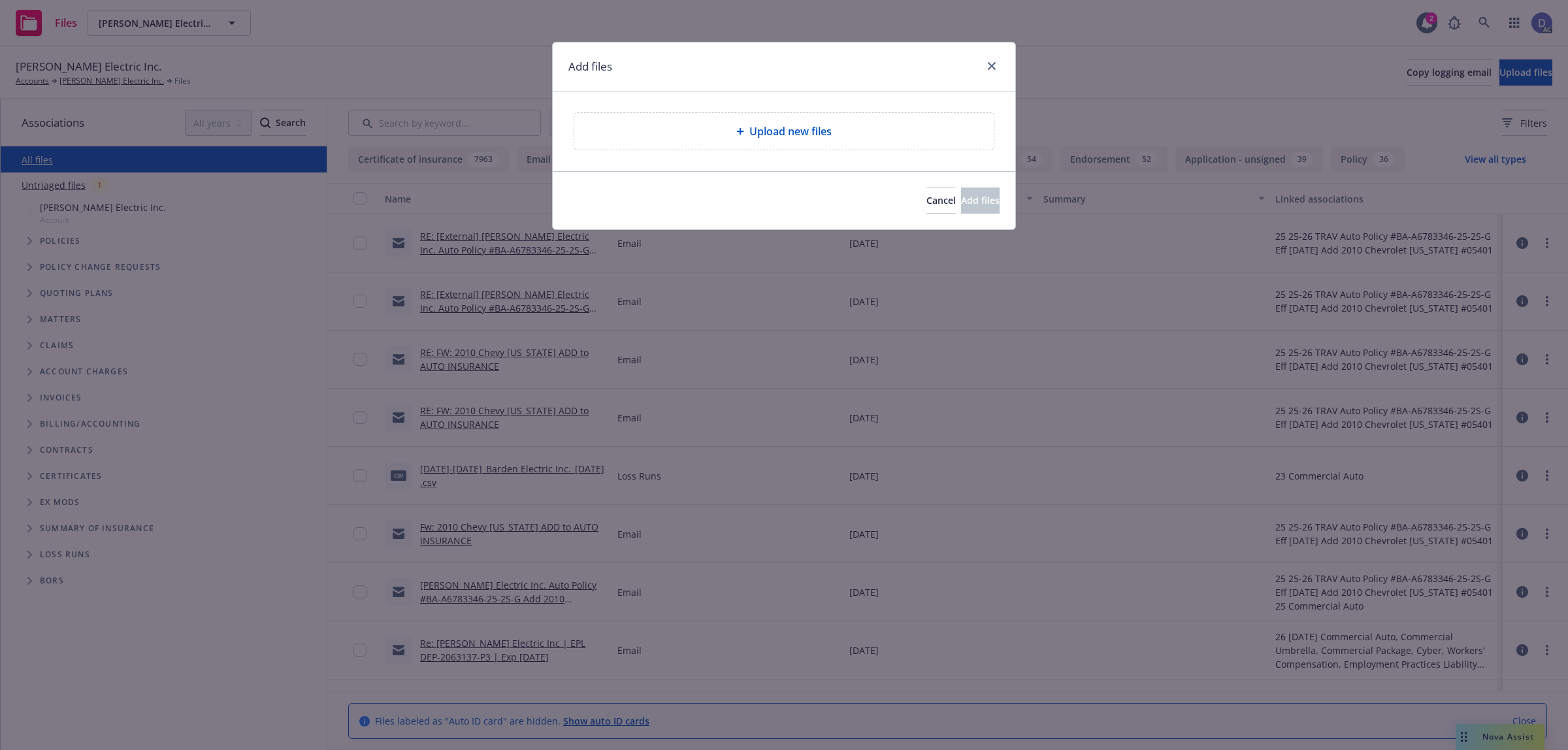
click at [768, 132] on span "Upload new files" at bounding box center [790, 131] width 82 height 16
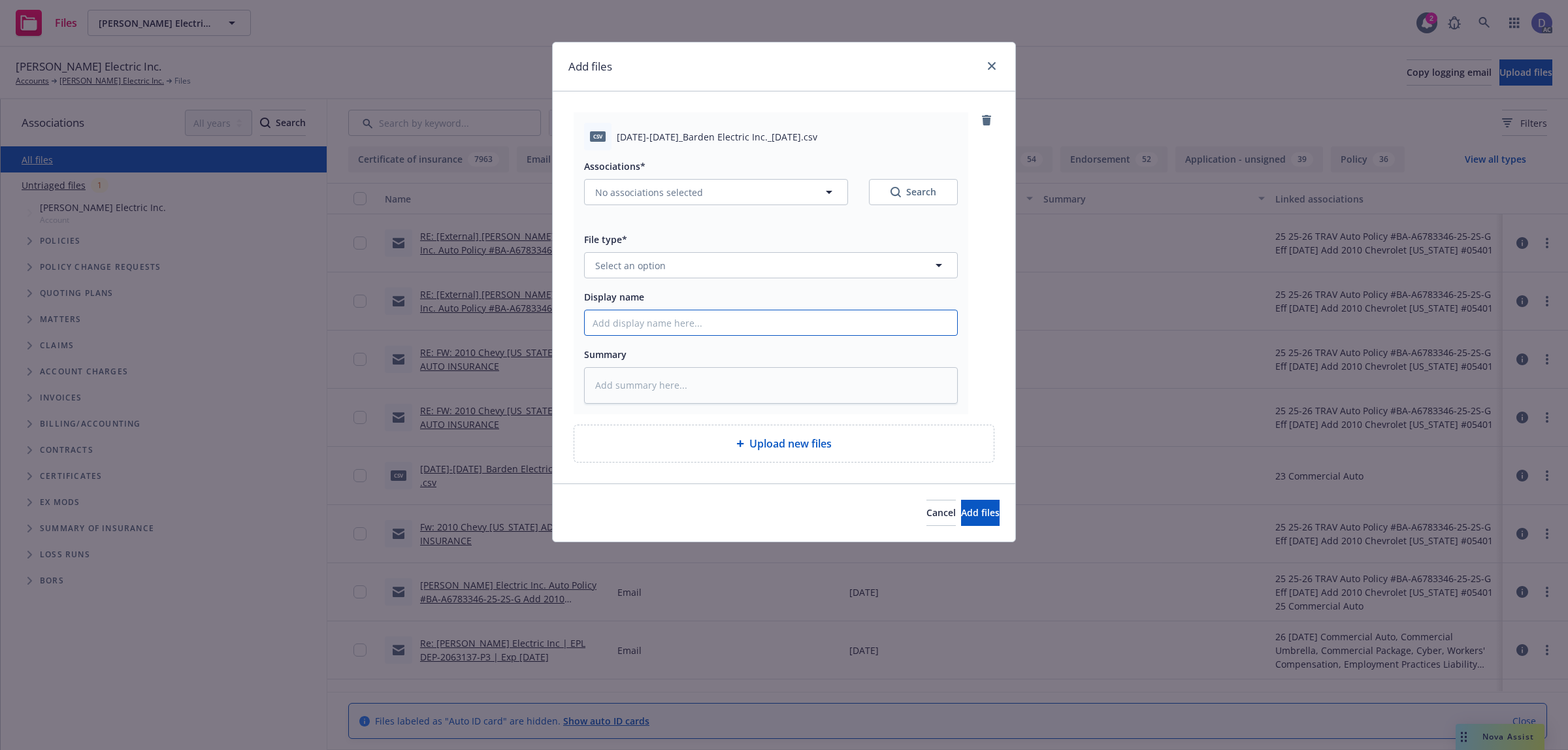
click at [696, 321] on input "Display name" at bounding box center [771, 323] width 372 height 25
paste input "2021-2024_Barden Electric Inc._10-3-2024"
type input "2021-2024_Barden Electric Inc._10-3-2024"
type textarea "x"
type input "2021-2024_Barden Electric Inc._10-3-2024"
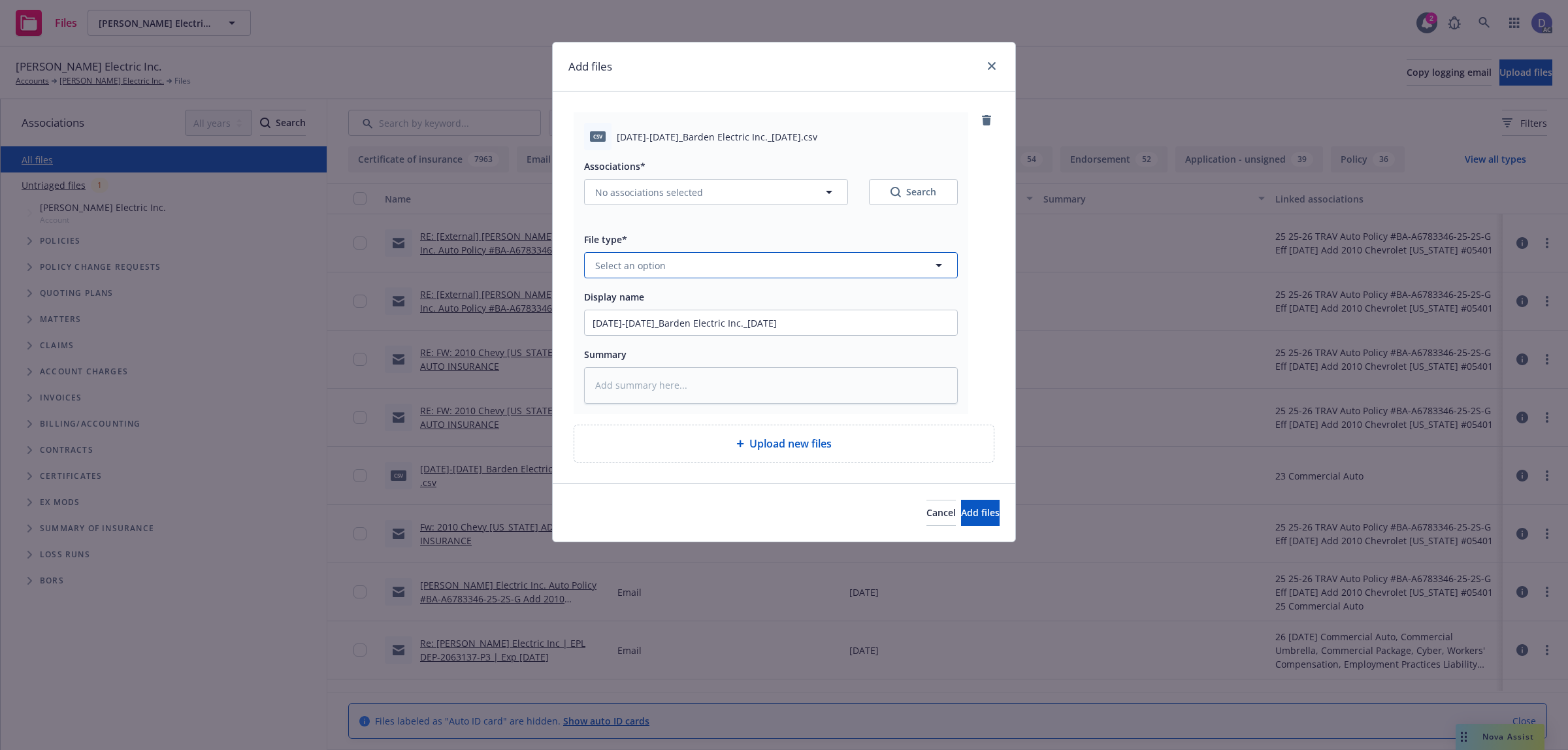
click at [714, 256] on button "Select an option" at bounding box center [771, 265] width 374 height 26
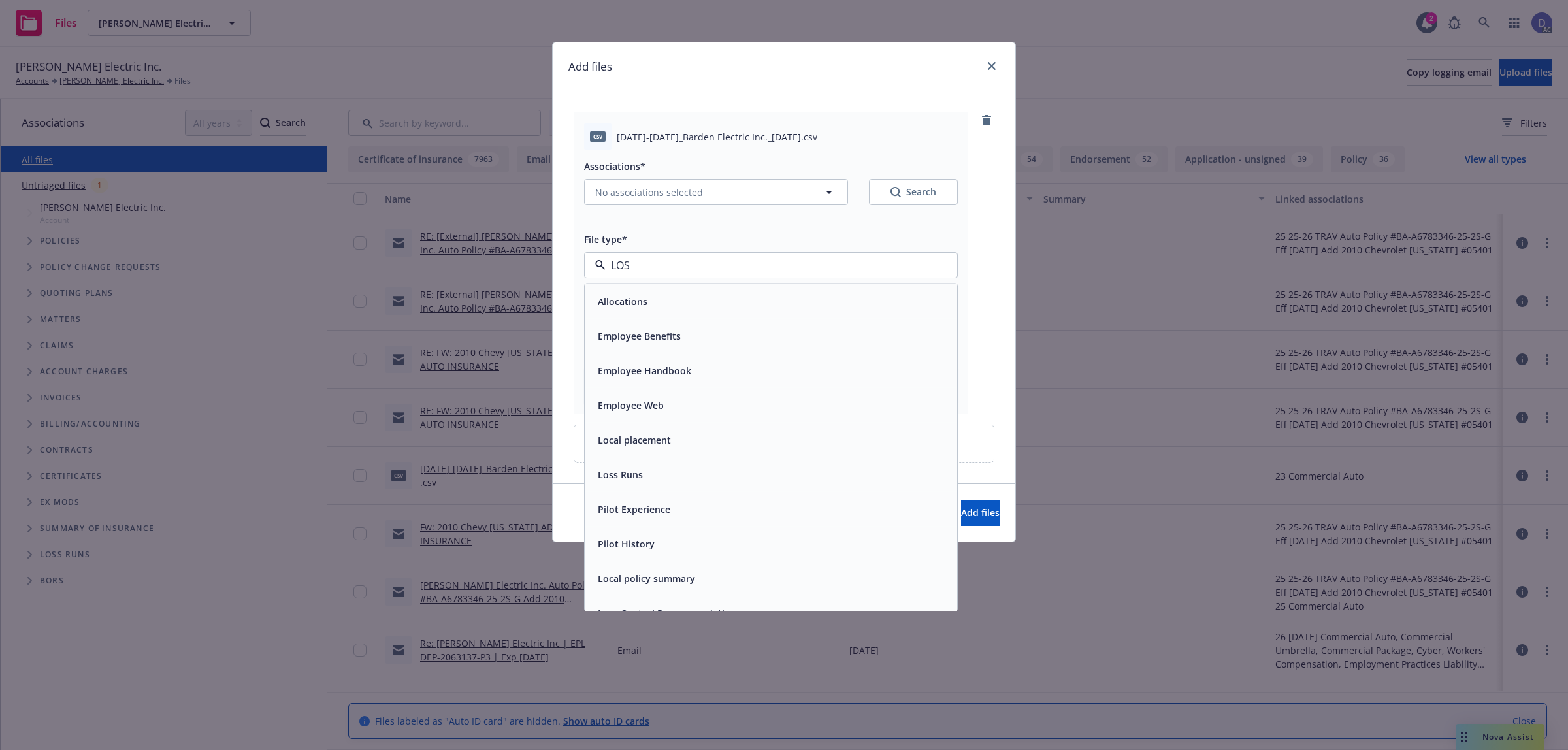
type input "LOSS"
click at [735, 313] on div "Loss Runs" at bounding box center [771, 302] width 372 height 35
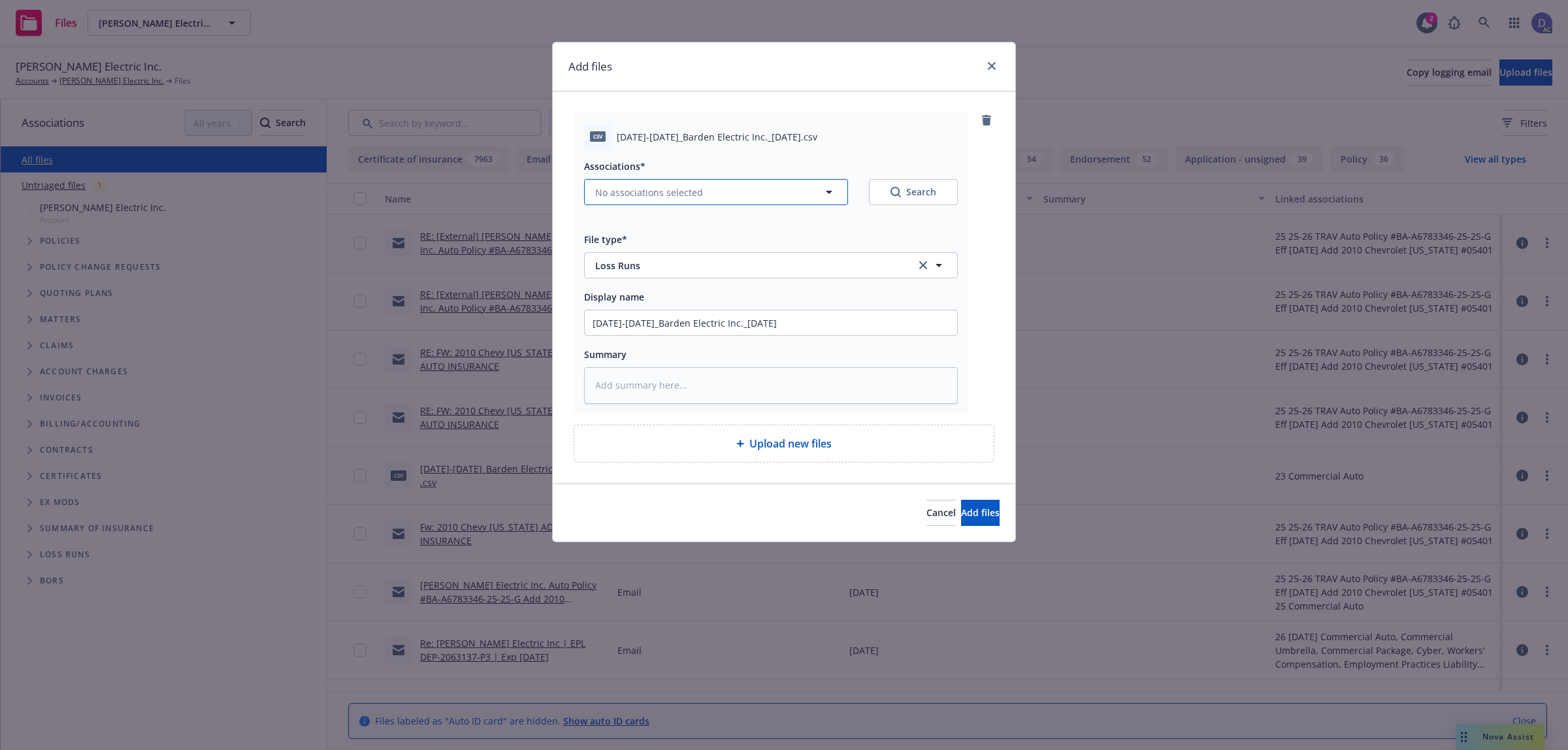
click at [667, 192] on span "No associations selected" at bounding box center [649, 192] width 108 height 13
type textarea "x"
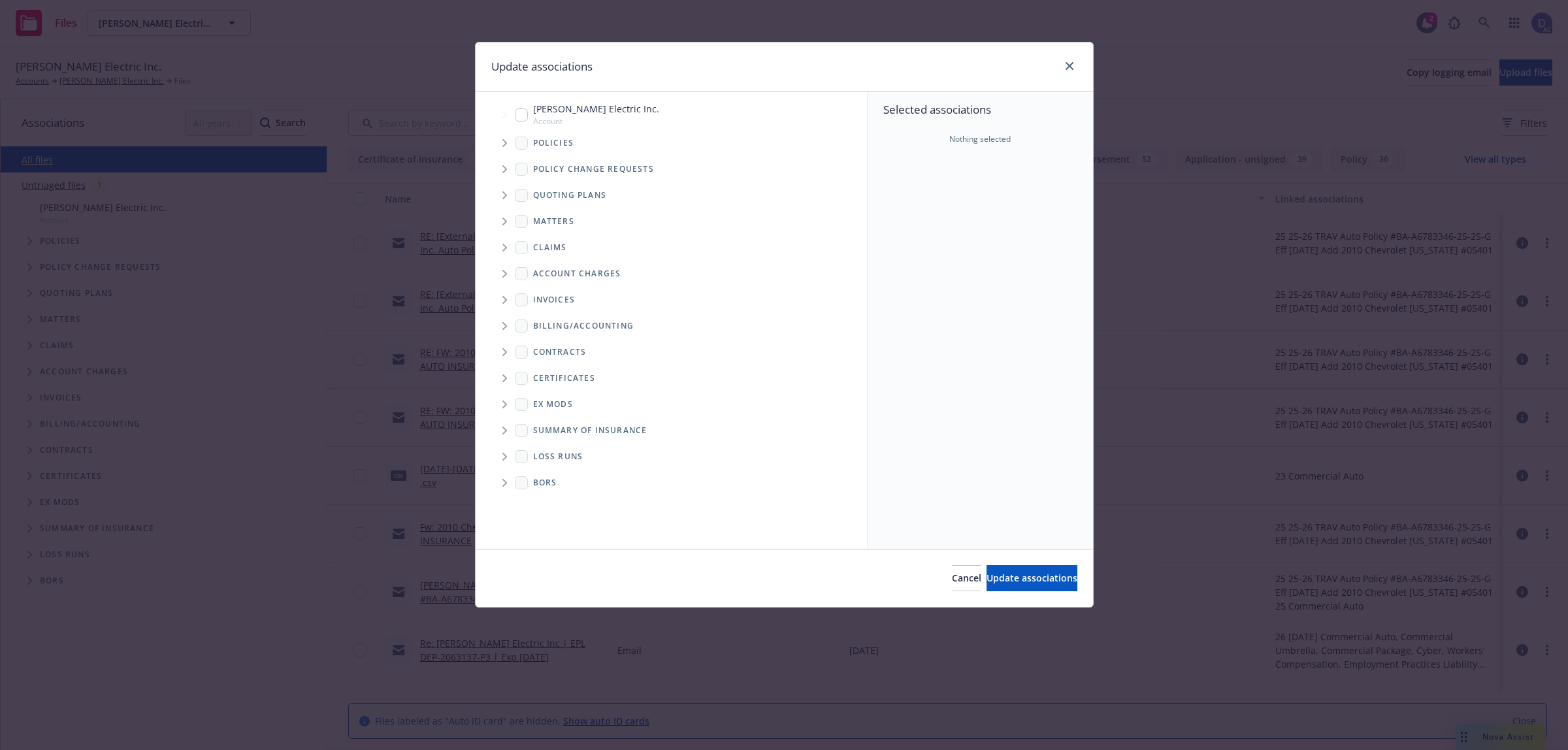
click at [508, 146] on span "Tree Example" at bounding box center [504, 143] width 21 height 21
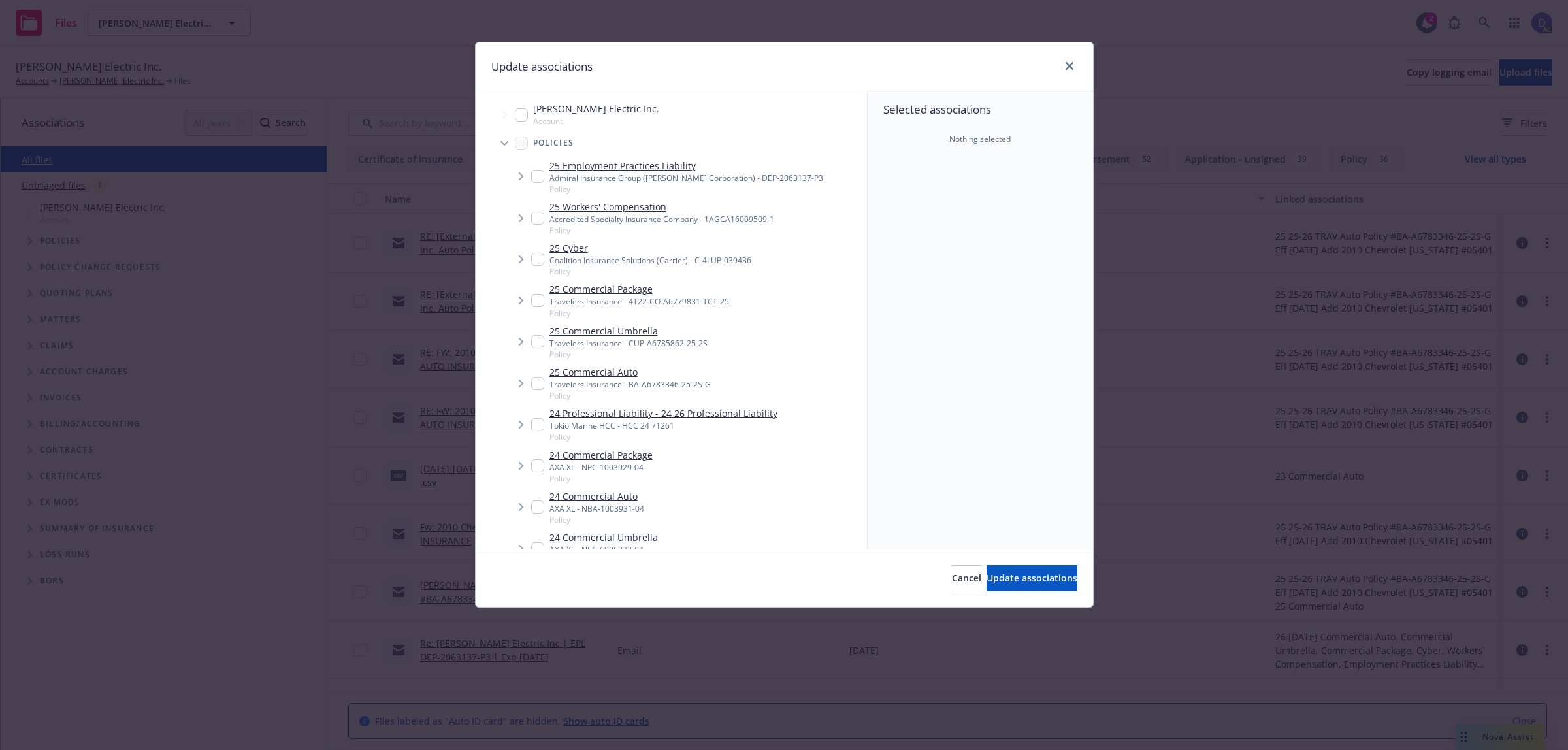
click at [919, 172] on div "Selected associations Nothing selected" at bounding box center [980, 320] width 225 height 457
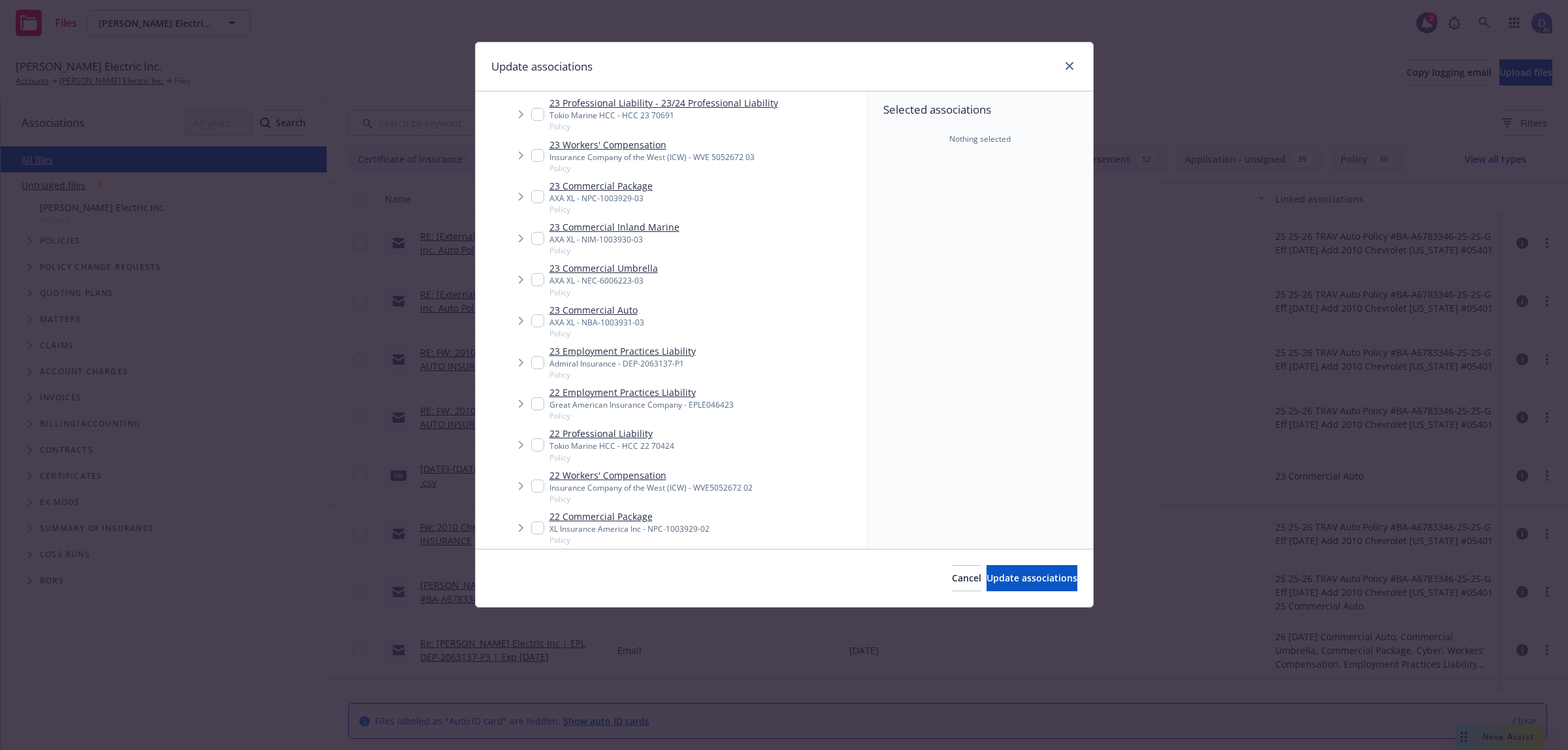
click at [606, 321] on div "AXA XL - NBA-1003931-03" at bounding box center [597, 323] width 95 height 11
checkbox input "true"
click at [1018, 577] on span "Update associations" at bounding box center [1032, 578] width 91 height 13
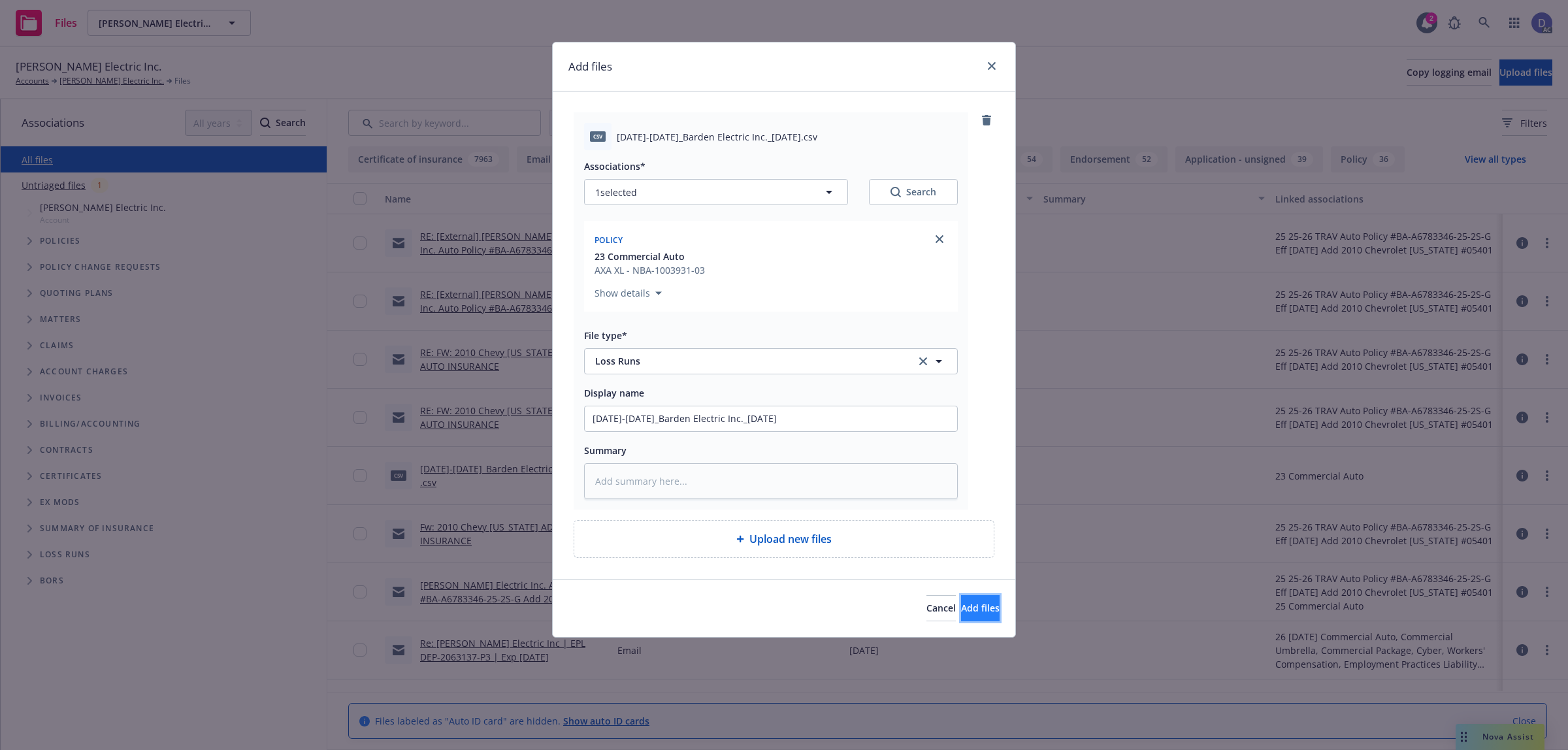
click at [978, 606] on button "Add files" at bounding box center [980, 608] width 38 height 26
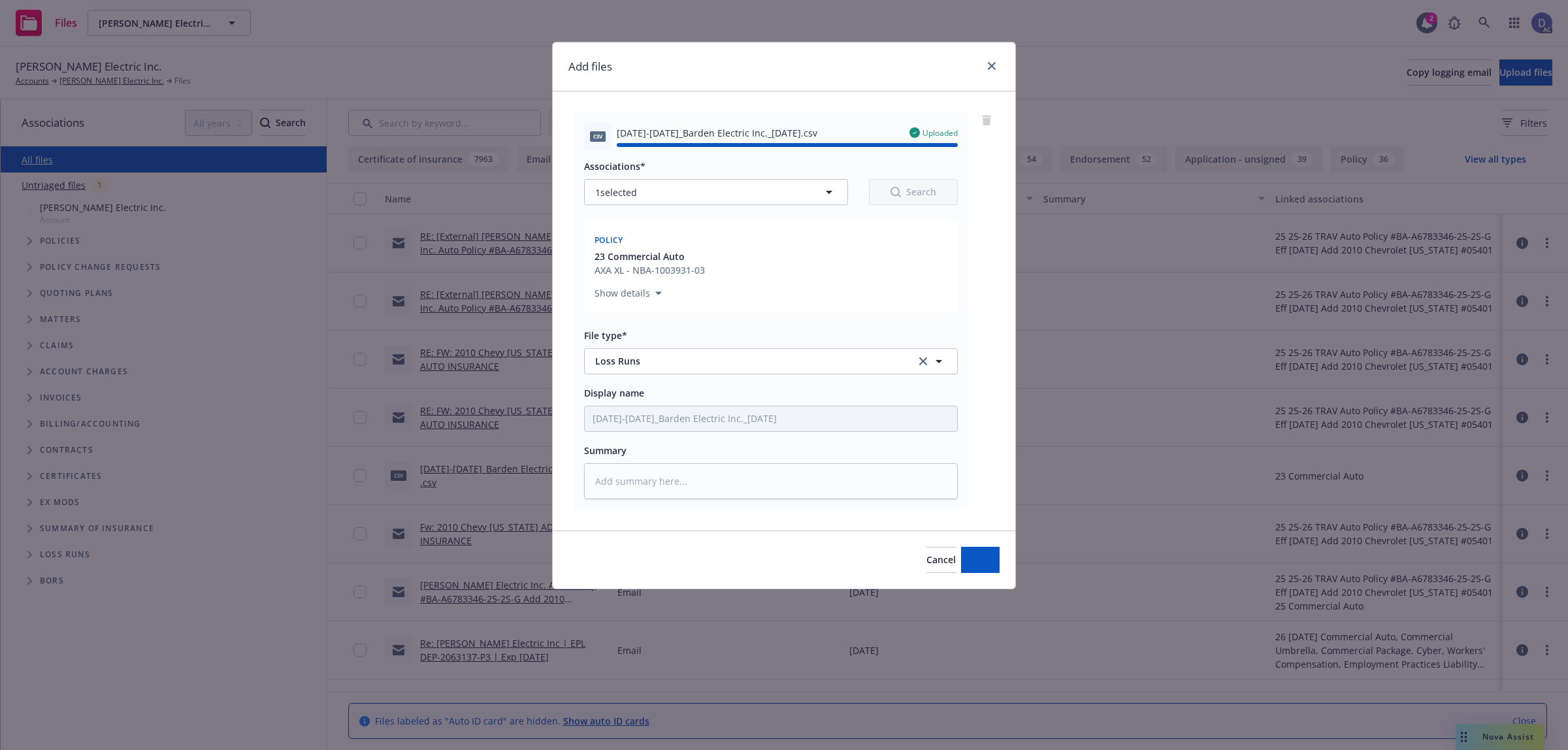
type textarea "x"
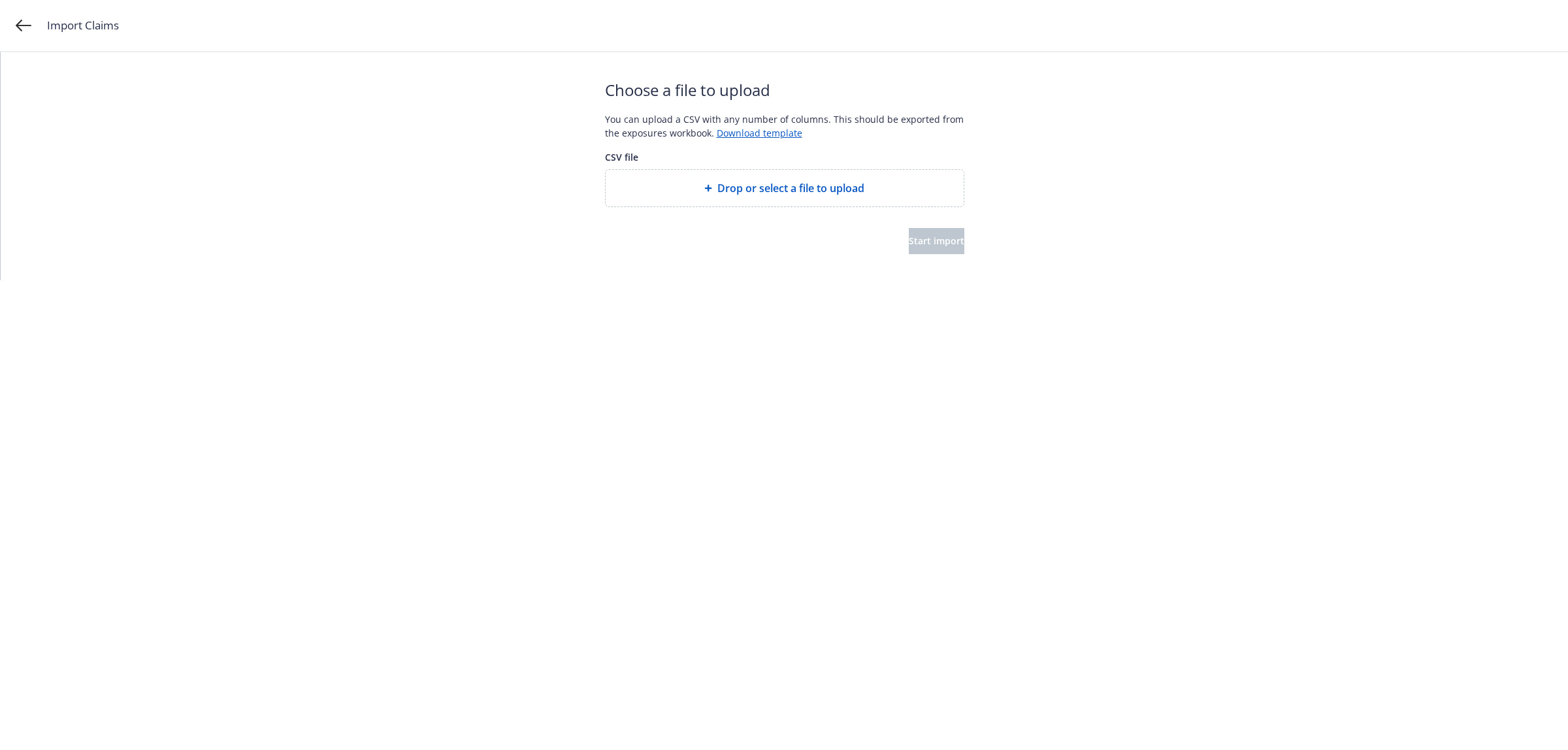
click at [774, 196] on span "Drop or select a file to upload" at bounding box center [791, 188] width 147 height 16
click at [908, 234] on button "Start import" at bounding box center [936, 240] width 56 height 26
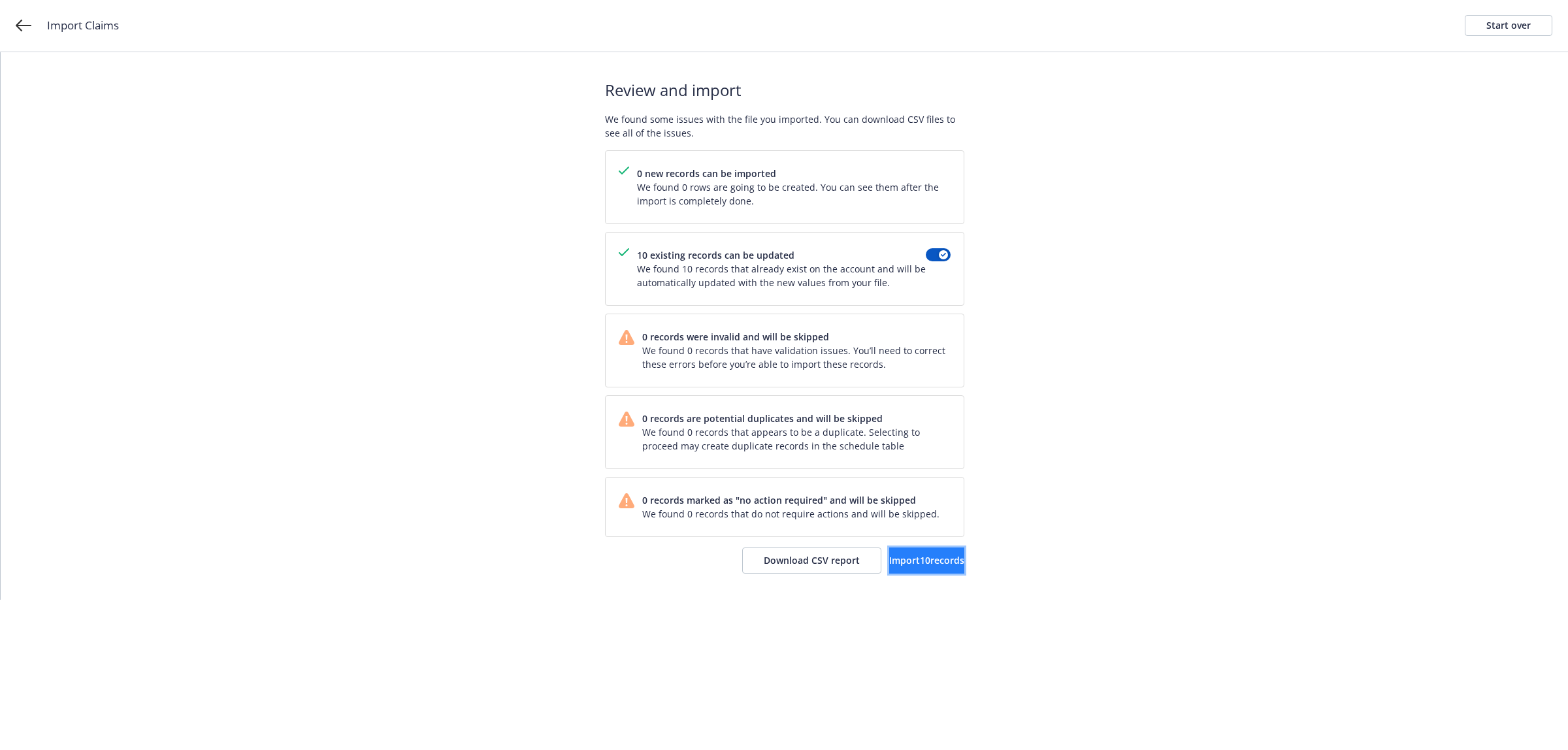
click at [897, 558] on span "Import 10 records" at bounding box center [927, 561] width 75 height 13
click at [904, 558] on span "View accounts" at bounding box center [911, 561] width 64 height 13
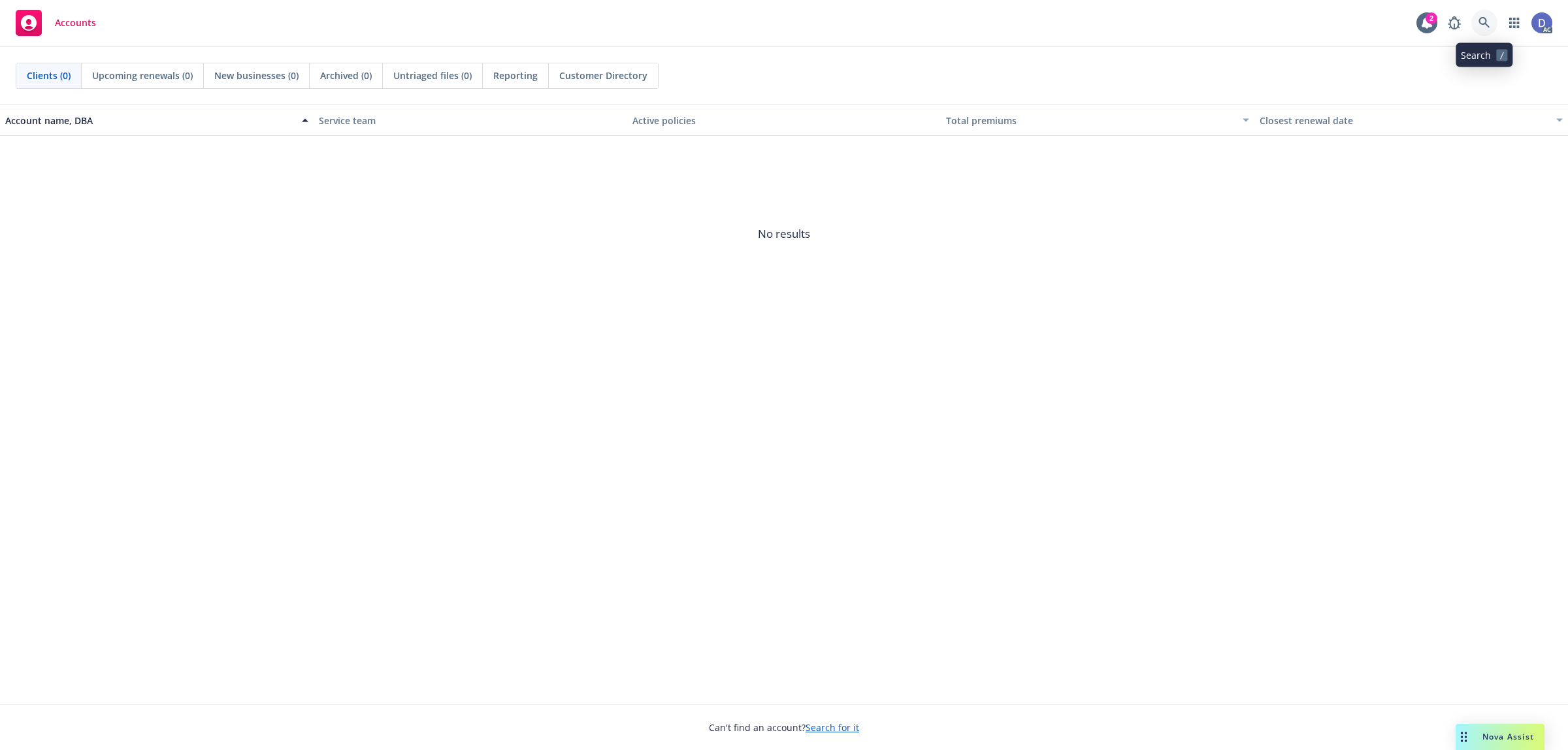
click at [1488, 28] on icon at bounding box center [1484, 23] width 12 height 12
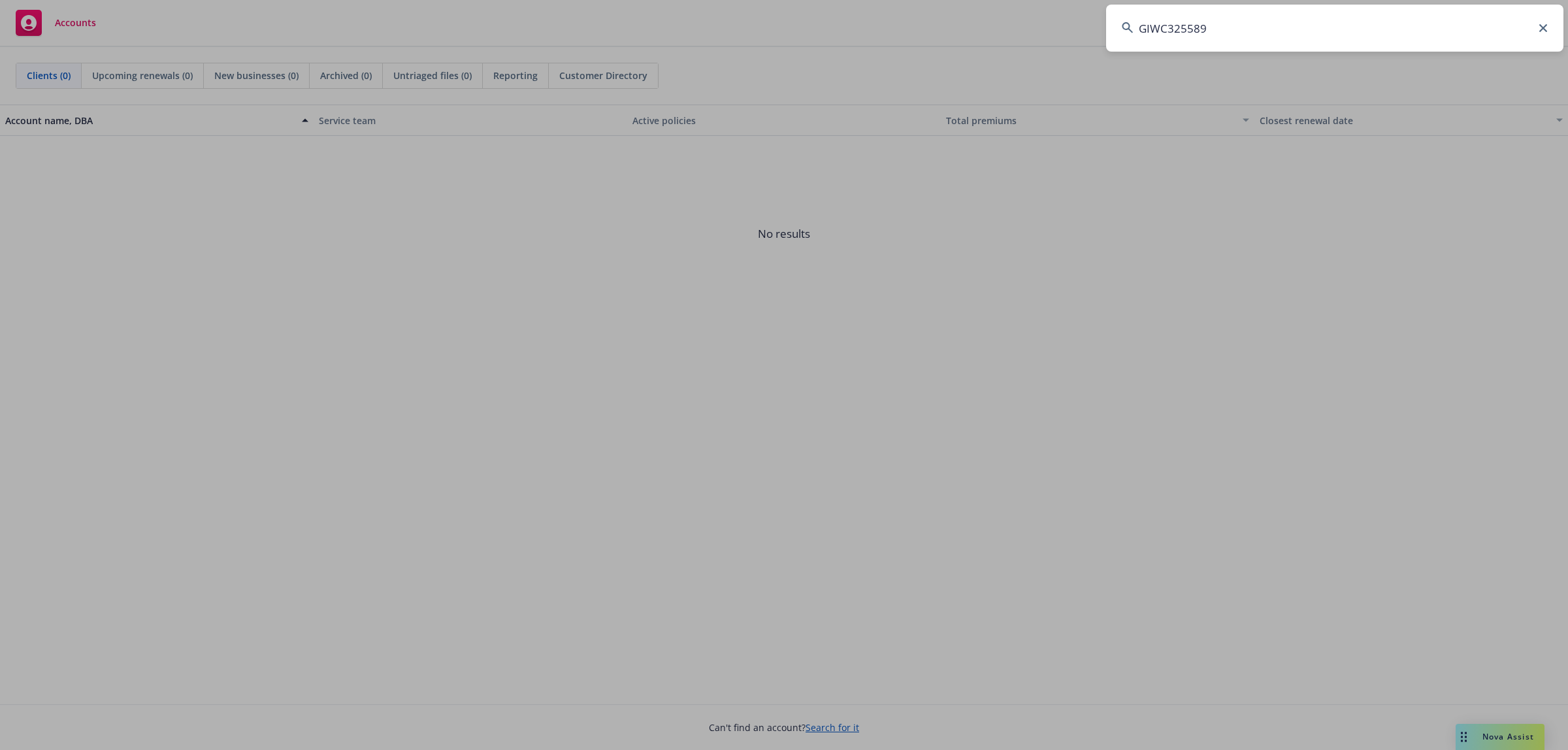
click at [1465, 28] on input "GIWC325589" at bounding box center [1335, 28] width 457 height 47
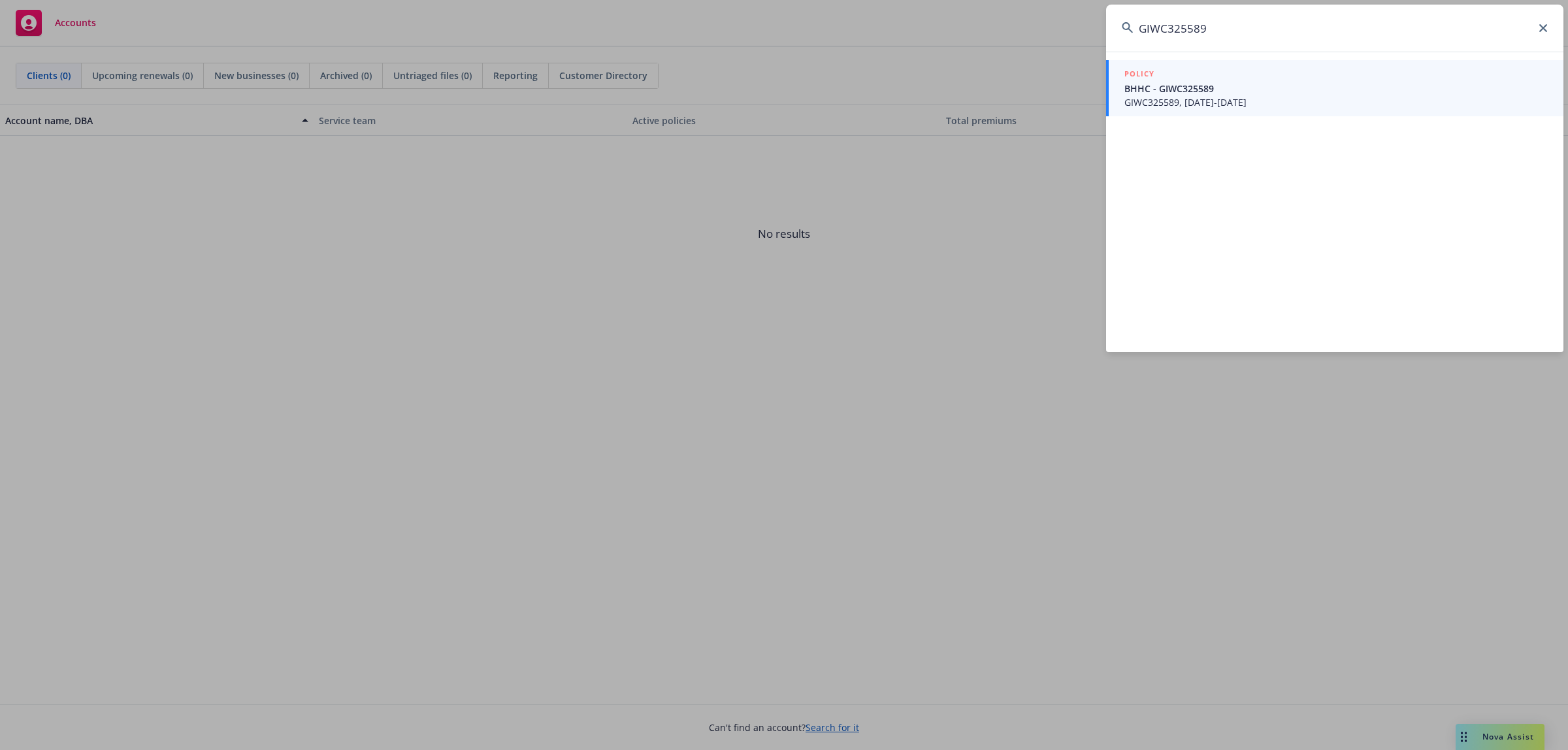
type input "GIWC325589"
click at [1259, 105] on span "GIWC325589, [DATE]-[DATE]" at bounding box center [1336, 101] width 423 height 13
